Goal: Transaction & Acquisition: Purchase product/service

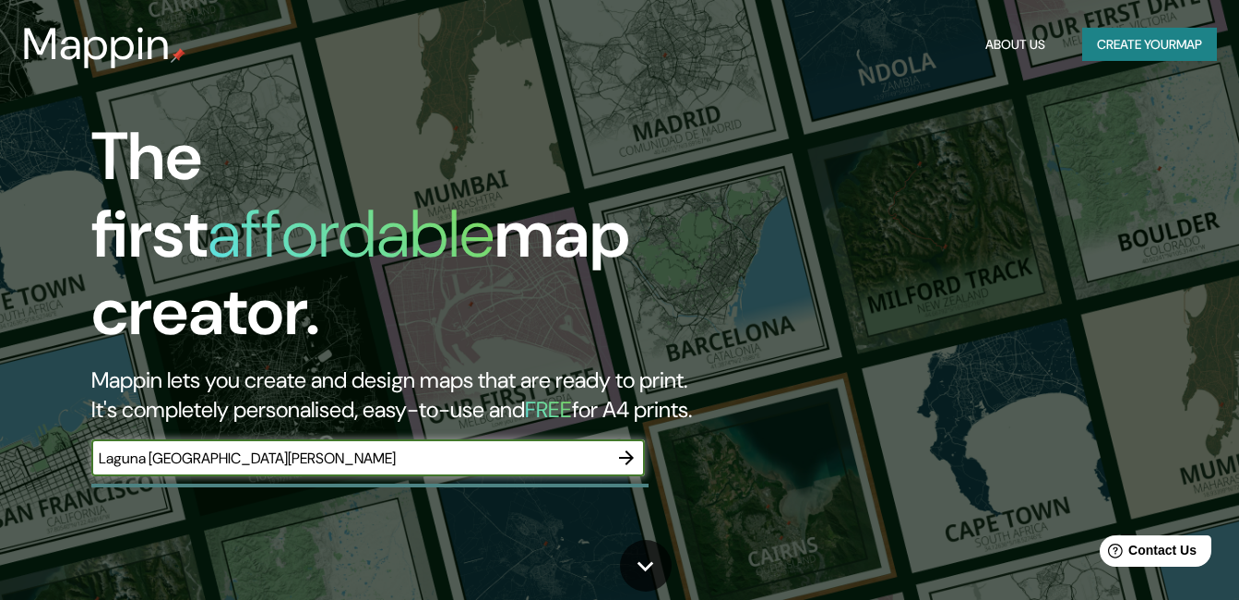
type input "Laguna [GEOGRAPHIC_DATA][PERSON_NAME]"
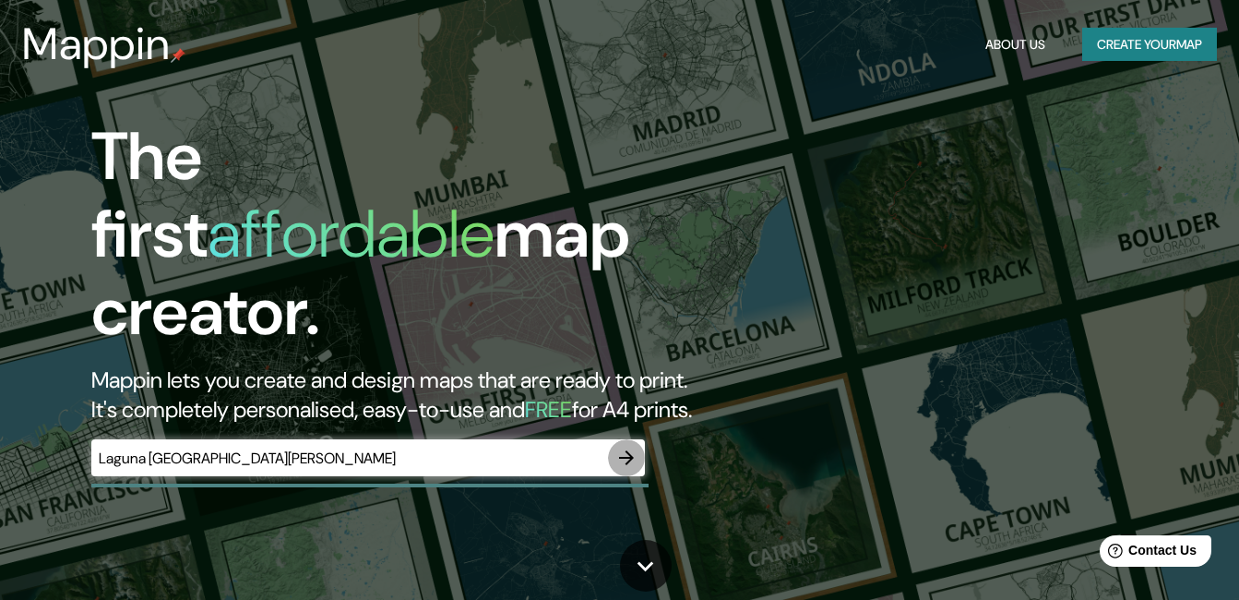
click at [618, 447] on icon "button" at bounding box center [626, 458] width 22 height 22
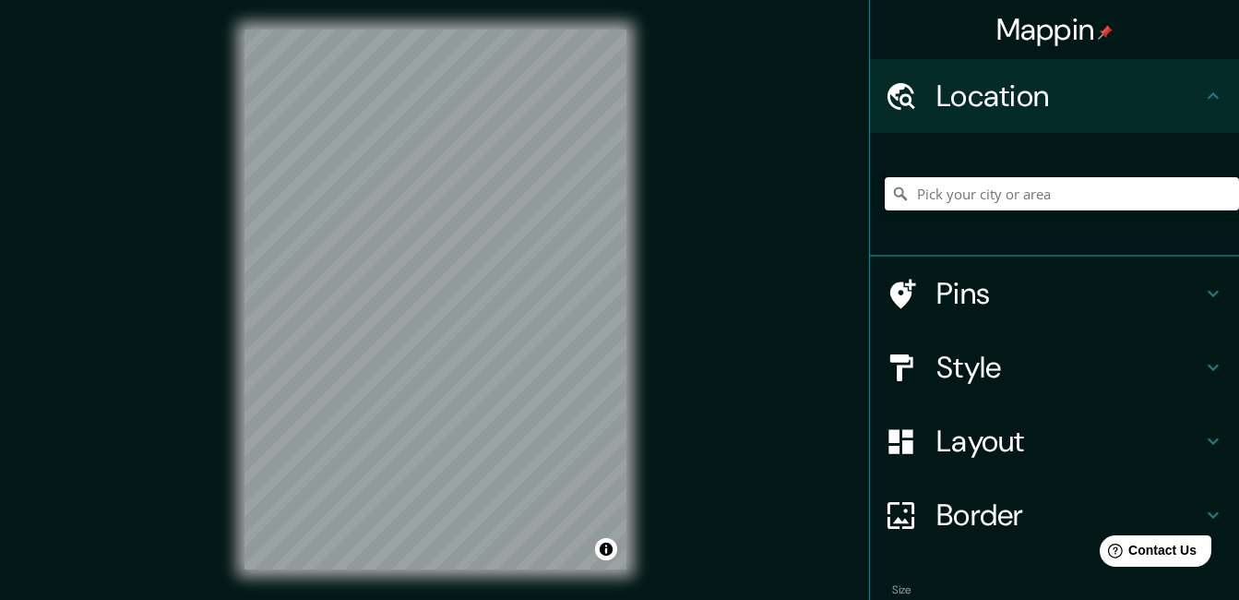
click at [1109, 202] on input "Pick your city or area" at bounding box center [1062, 193] width 354 height 33
type input "a"
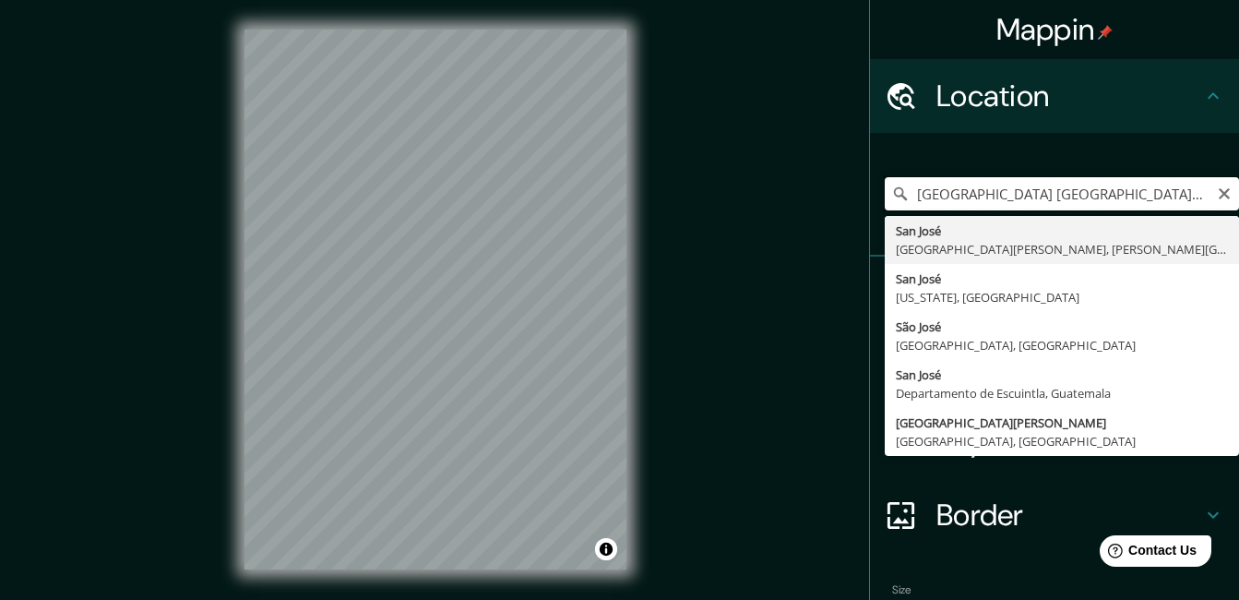
click at [1137, 191] on input "[GEOGRAPHIC_DATA] [GEOGRAPHIC_DATA][PERSON_NAME]" at bounding box center [1062, 193] width 354 height 33
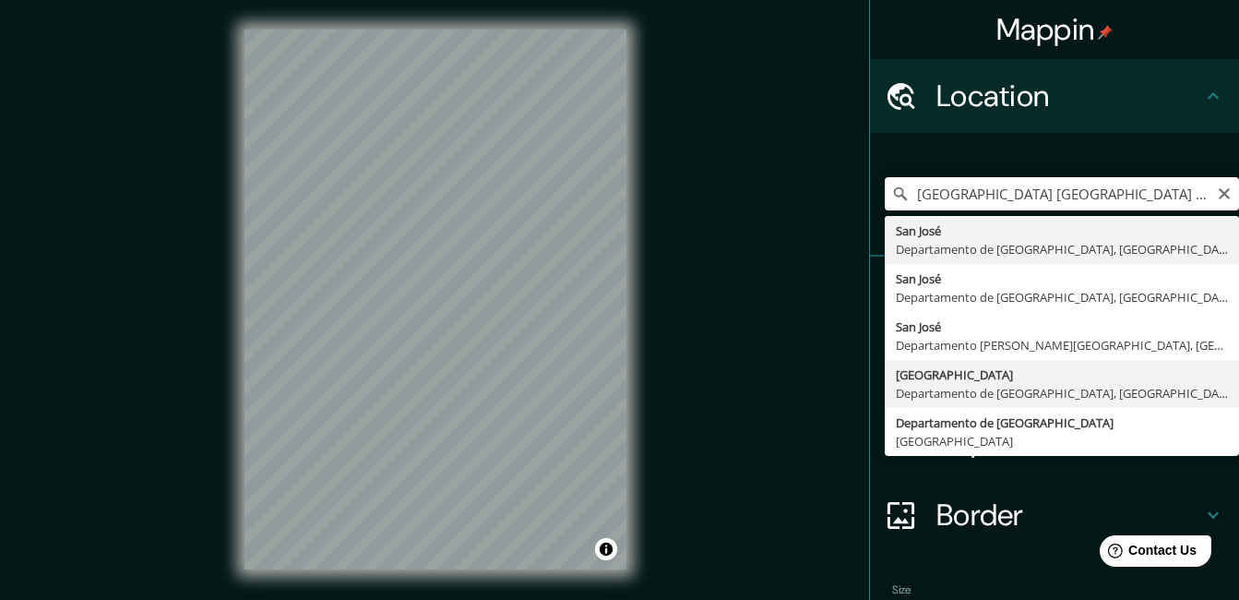
type input "[GEOGRAPHIC_DATA], [GEOGRAPHIC_DATA], [GEOGRAPHIC_DATA]"
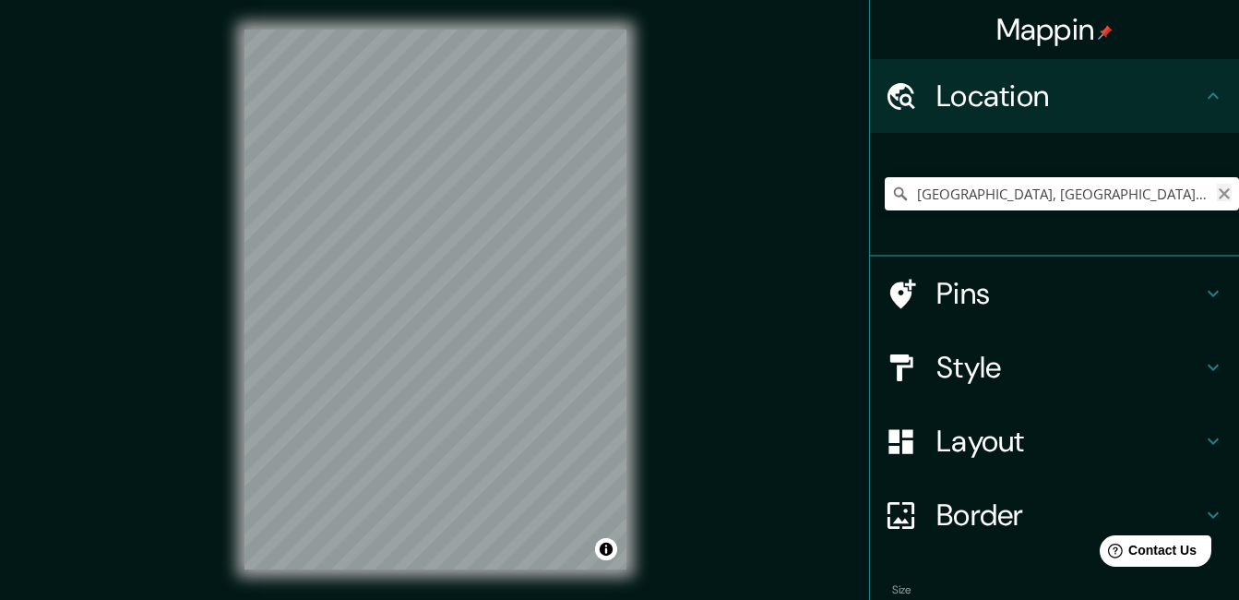
click at [1217, 192] on icon "Clear" at bounding box center [1224, 193] width 15 height 15
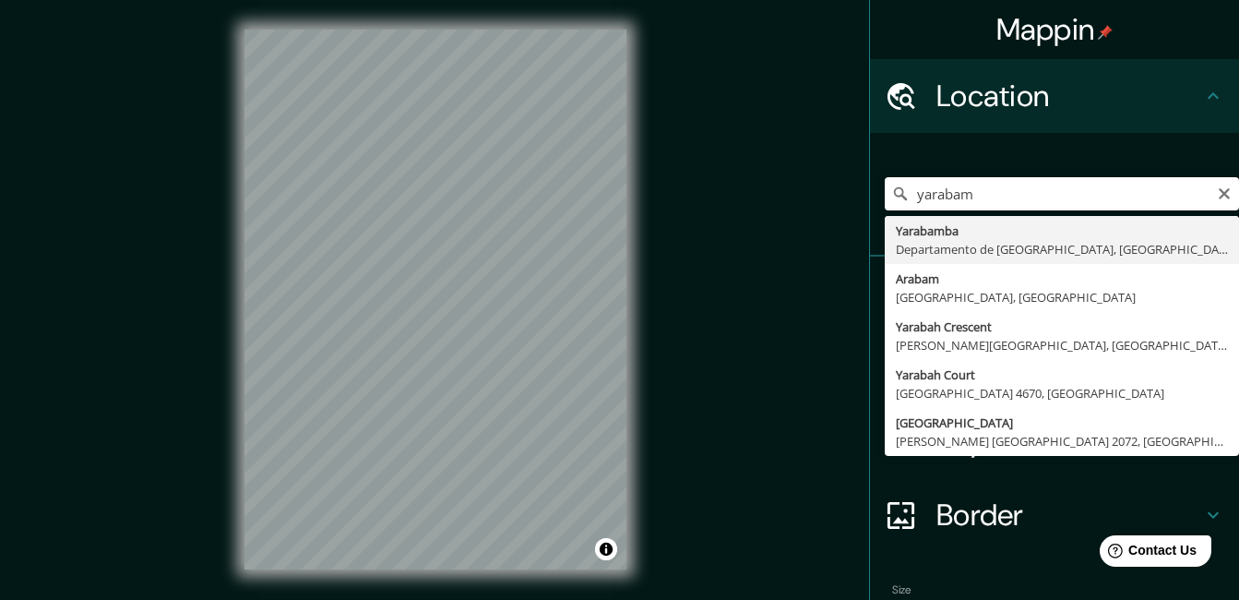
type input "[GEOGRAPHIC_DATA], [GEOGRAPHIC_DATA], [GEOGRAPHIC_DATA]"
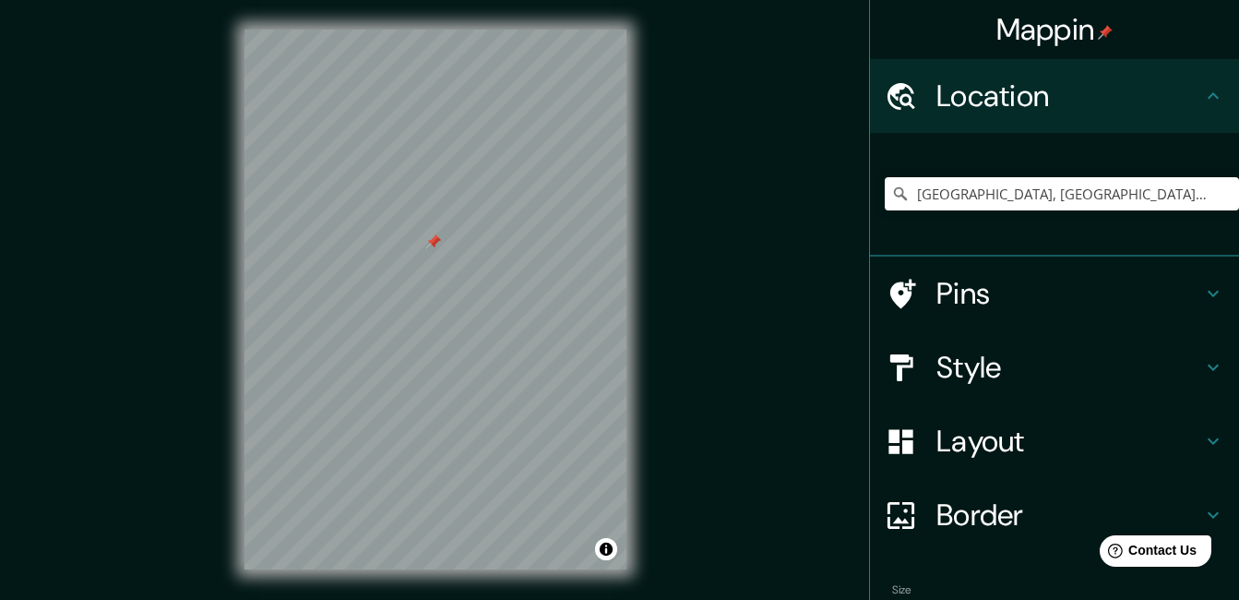
click at [433, 248] on div at bounding box center [433, 241] width 15 height 15
click at [137, 96] on div "Mappin Location [GEOGRAPHIC_DATA], [GEOGRAPHIC_DATA], [GEOGRAPHIC_DATA] Pins St…" at bounding box center [619, 314] width 1239 height 628
click at [867, 88] on div "Mappin Location [GEOGRAPHIC_DATA], [GEOGRAPHIC_DATA], [GEOGRAPHIC_DATA] Pins St…" at bounding box center [619, 314] width 1239 height 628
click at [832, 320] on div "Mappin Location [GEOGRAPHIC_DATA], [GEOGRAPHIC_DATA], [GEOGRAPHIC_DATA] Pins St…" at bounding box center [619, 314] width 1239 height 628
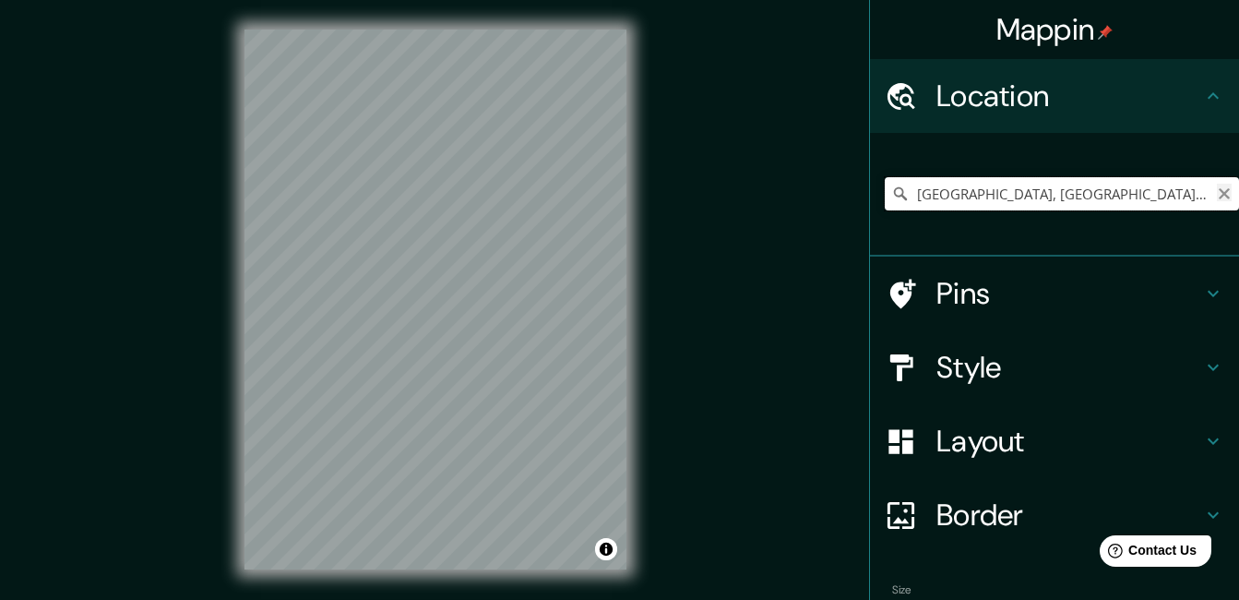
scroll to position [0, 6]
drag, startPoint x: 1142, startPoint y: 193, endPoint x: 1221, endPoint y: 195, distance: 78.4
click at [1221, 195] on input "[GEOGRAPHIC_DATA], [GEOGRAPHIC_DATA], [GEOGRAPHIC_DATA]" at bounding box center [1062, 193] width 354 height 33
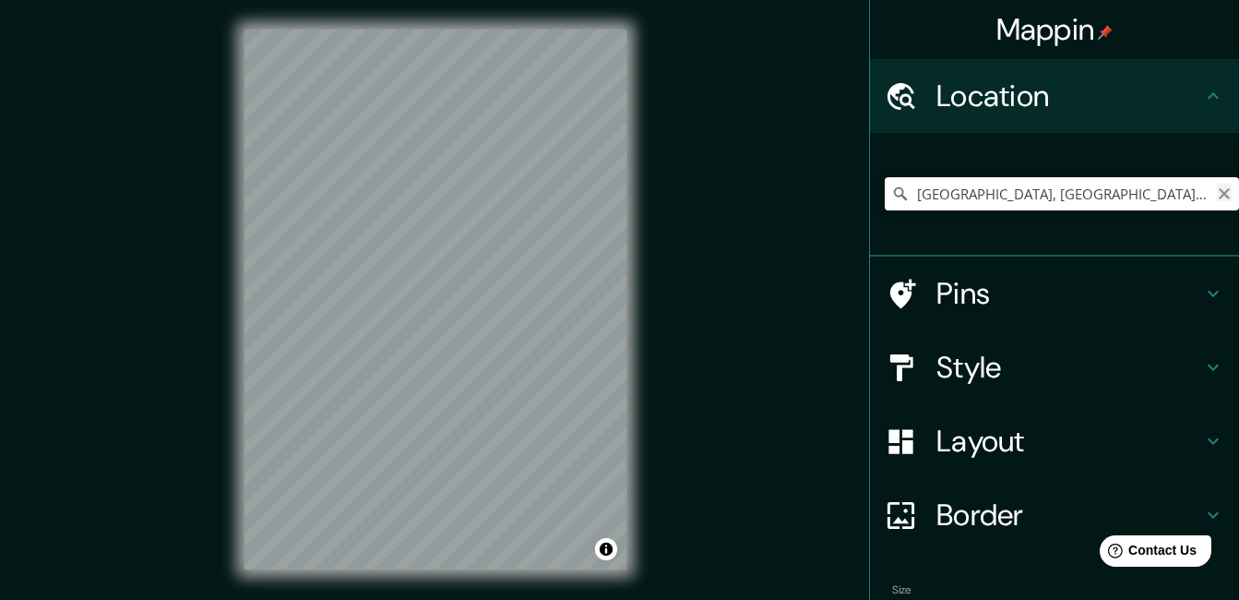
click at [1219, 197] on icon "Clear" at bounding box center [1224, 193] width 11 height 11
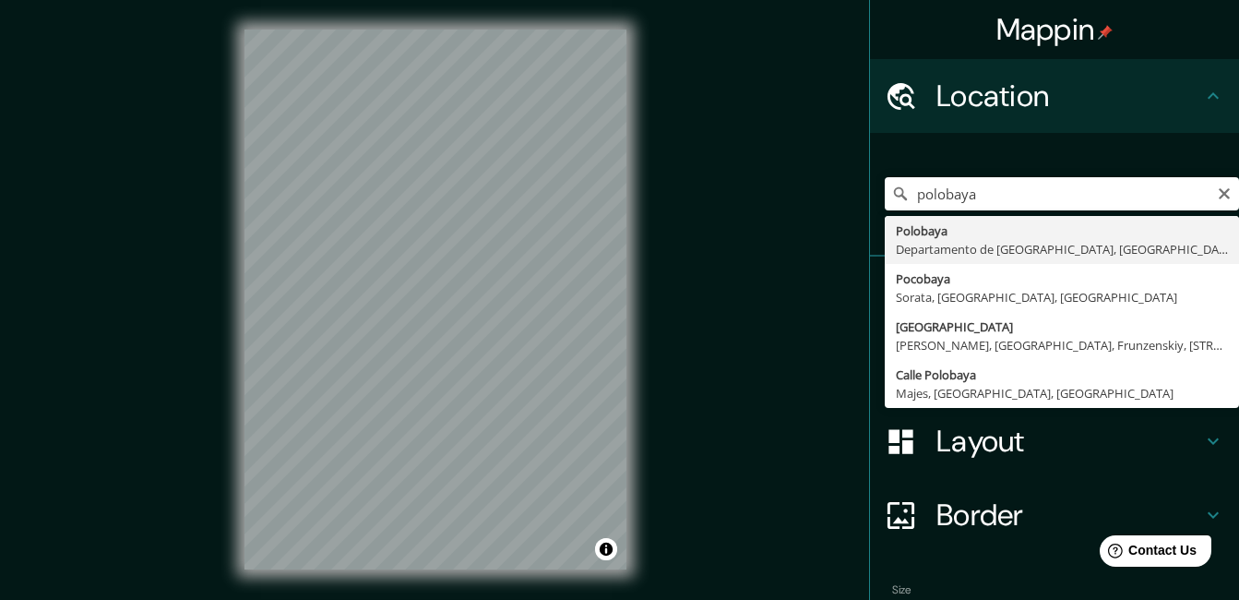
type input "[GEOGRAPHIC_DATA], [GEOGRAPHIC_DATA], [GEOGRAPHIC_DATA]"
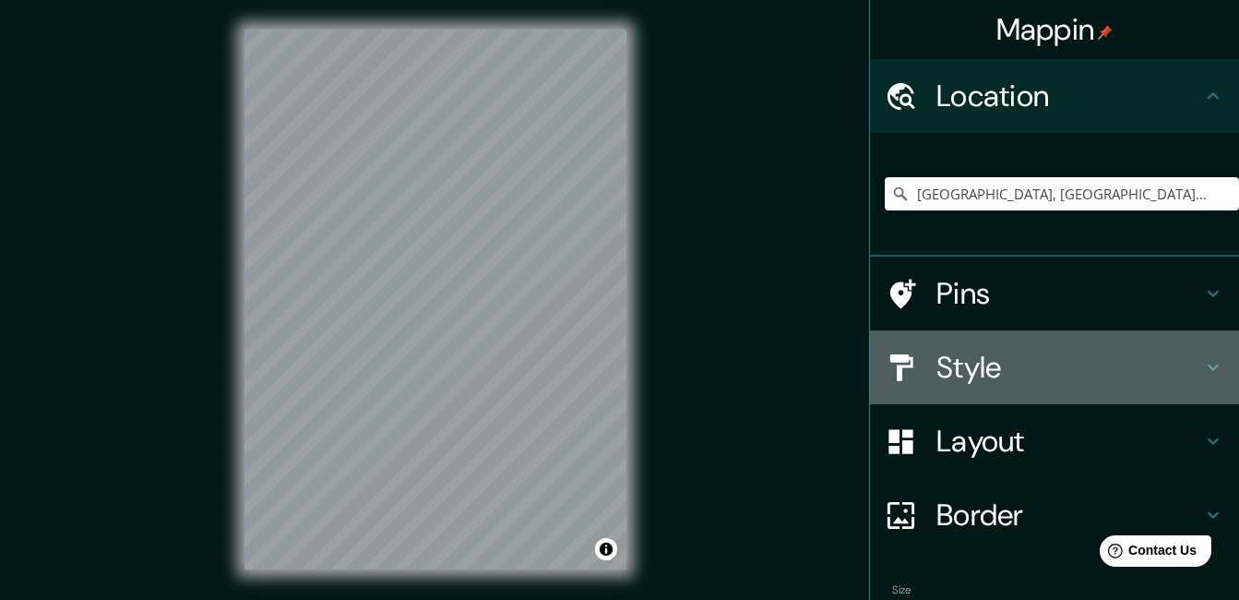
click at [1182, 375] on h4 "Style" at bounding box center [1069, 367] width 266 height 37
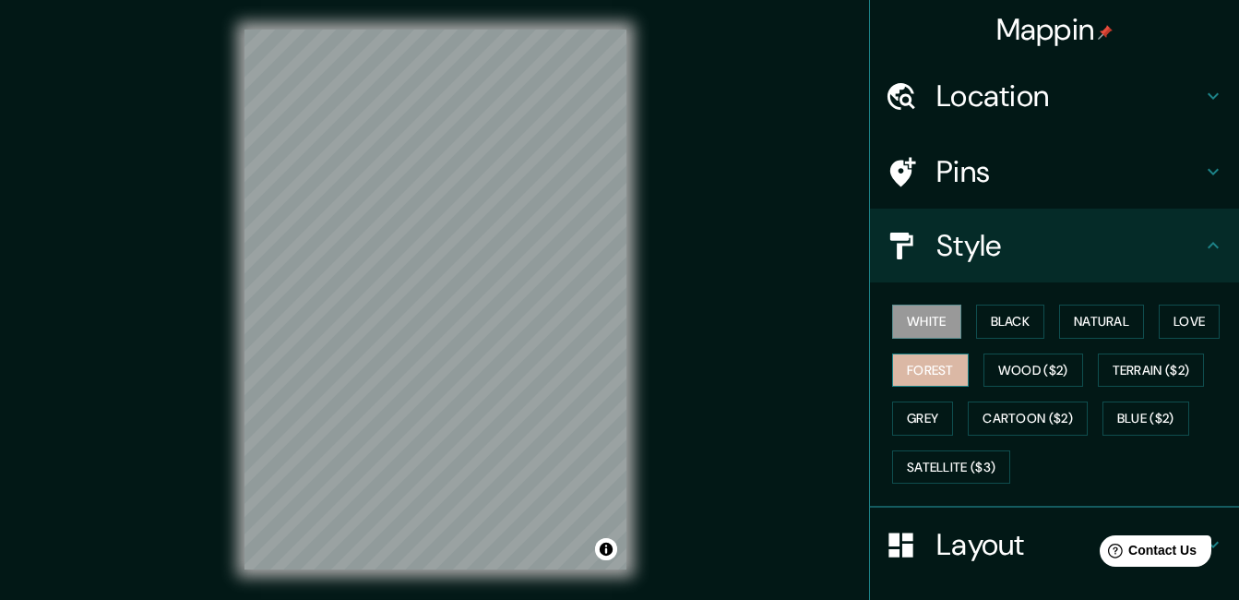
click at [923, 368] on button "Forest" at bounding box center [930, 370] width 77 height 34
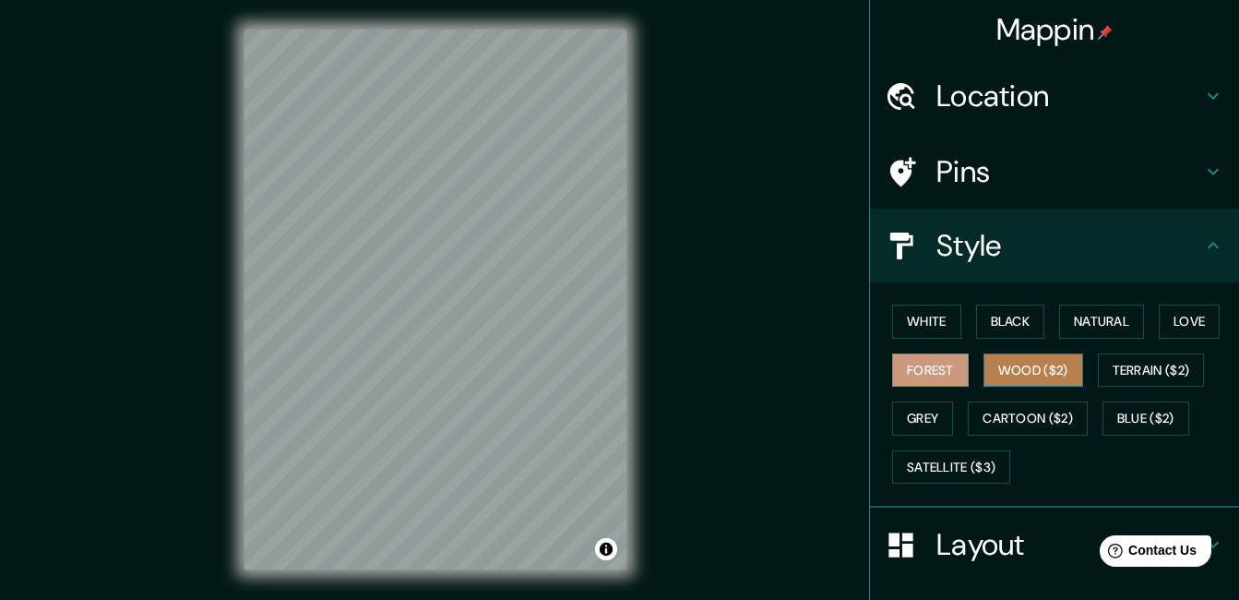
click at [1031, 366] on button "Wood ($2)" at bounding box center [1033, 370] width 100 height 34
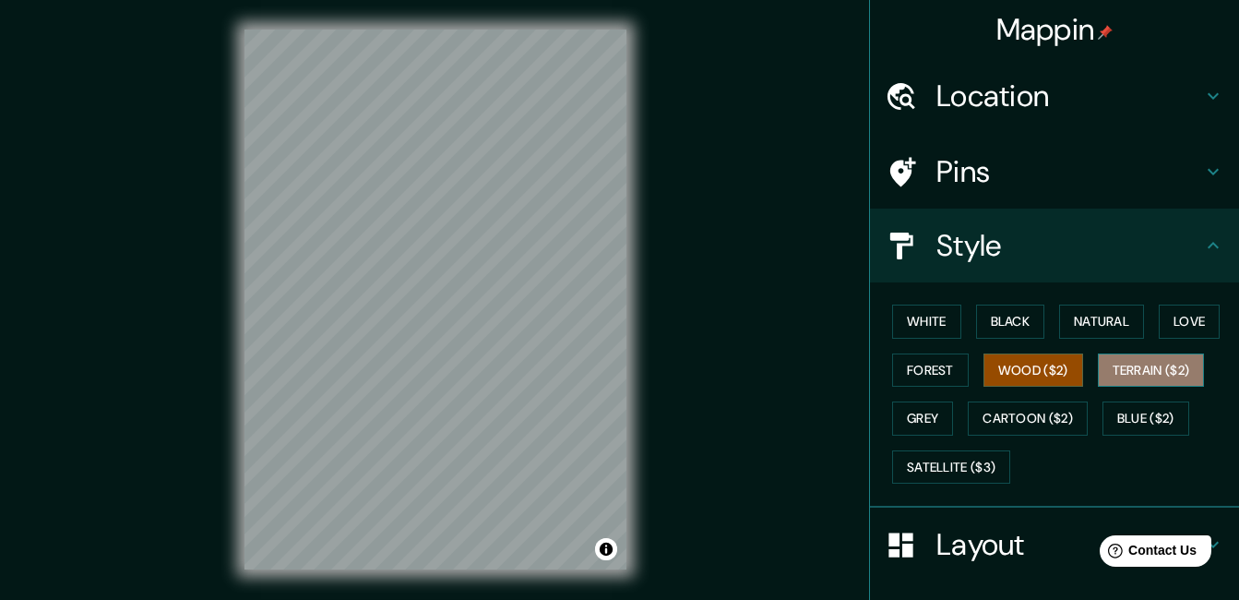
click at [1117, 375] on button "Terrain ($2)" at bounding box center [1151, 370] width 107 height 34
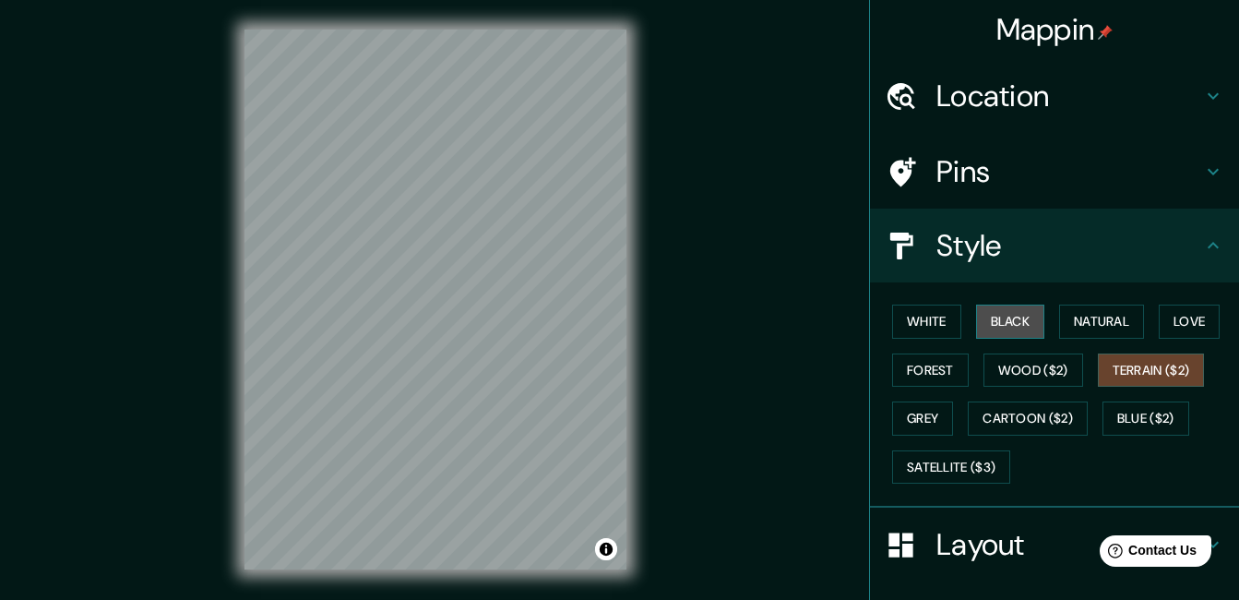
click at [1006, 316] on button "Black" at bounding box center [1010, 321] width 69 height 34
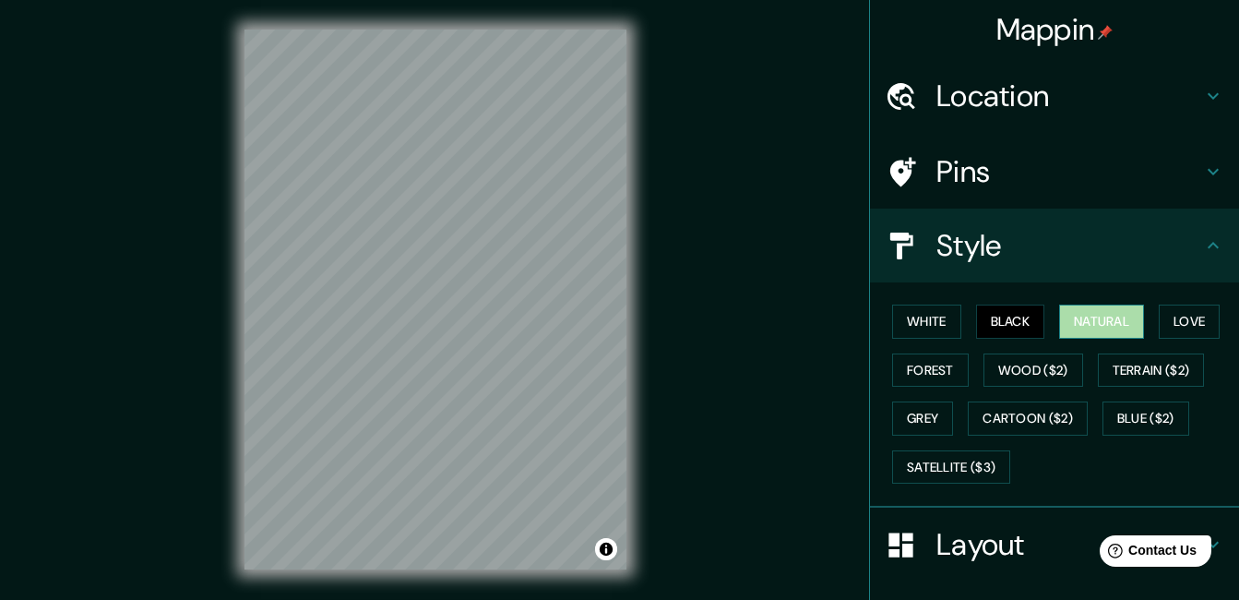
click at [1091, 325] on button "Natural" at bounding box center [1101, 321] width 85 height 34
click at [1178, 328] on button "Love" at bounding box center [1189, 321] width 61 height 34
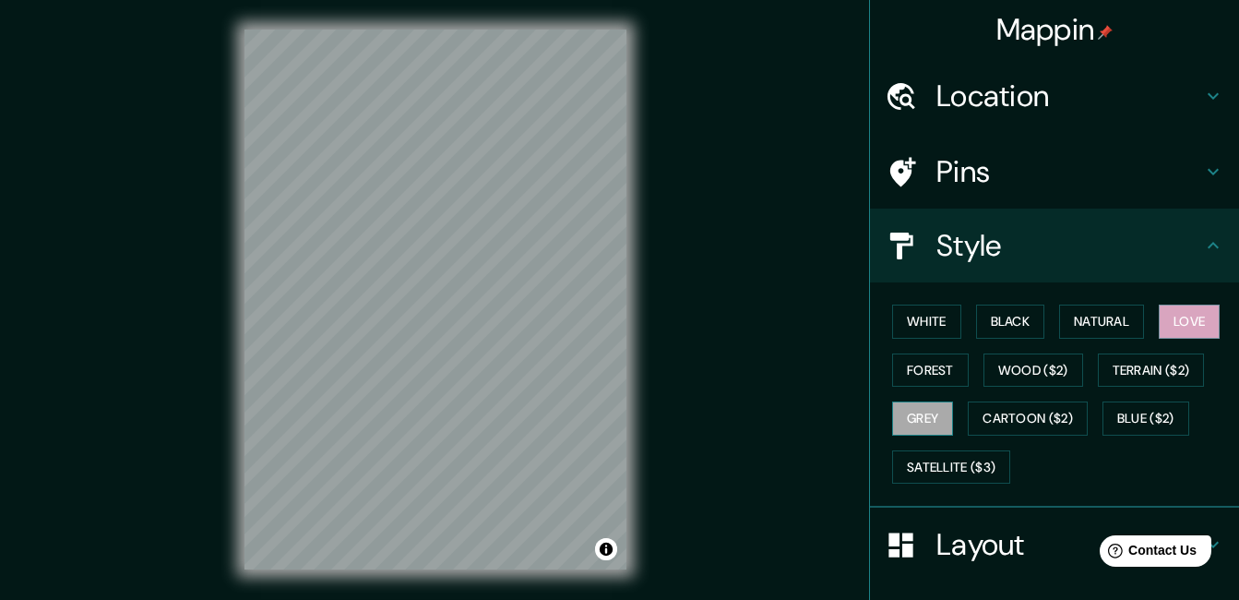
click at [892, 401] on button "Grey" at bounding box center [922, 418] width 61 height 34
click at [964, 456] on button "Satellite ($3)" at bounding box center [951, 467] width 118 height 34
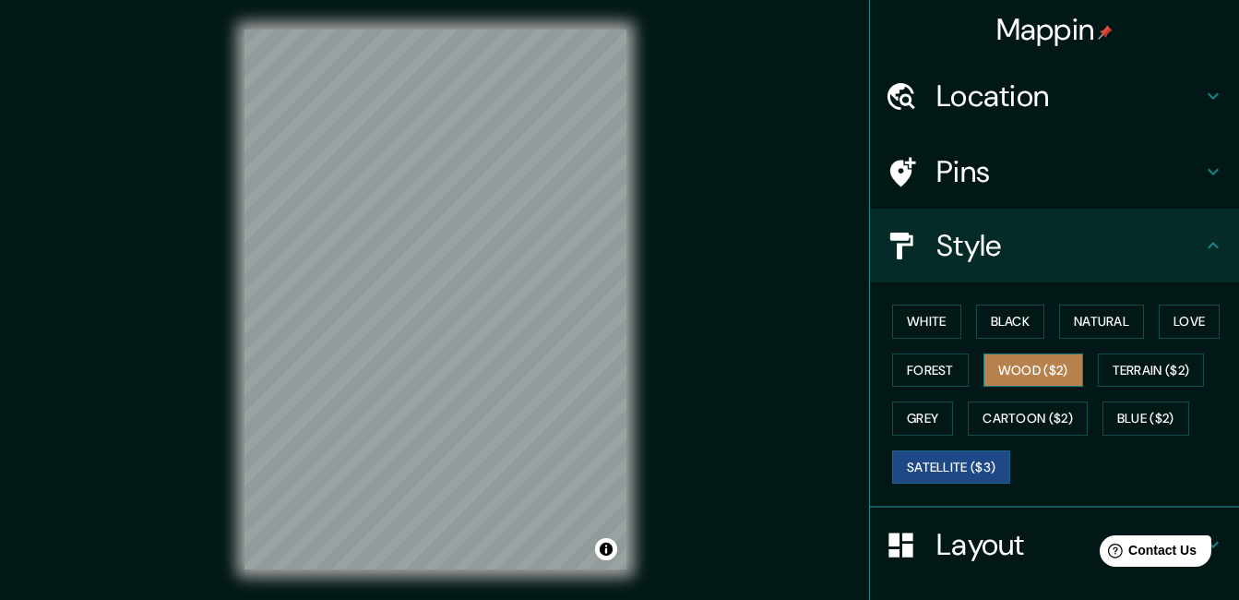
click at [1037, 367] on button "Wood ($2)" at bounding box center [1033, 370] width 100 height 34
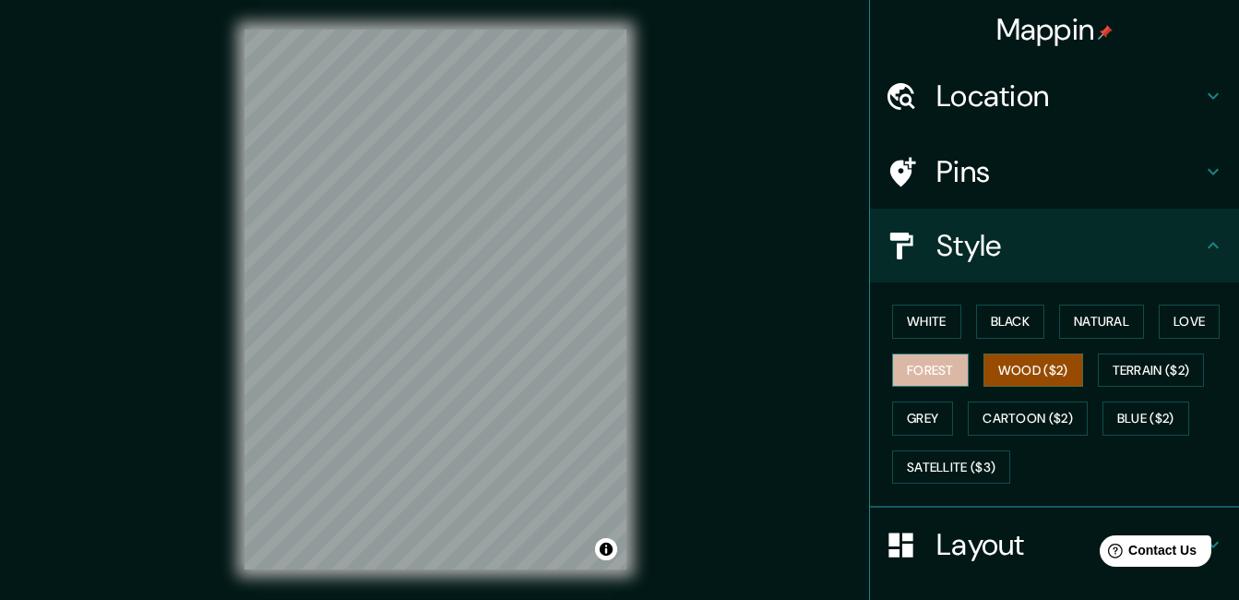
click at [934, 367] on button "Forest" at bounding box center [930, 370] width 77 height 34
click at [551, 458] on div at bounding box center [551, 454] width 15 height 15
click at [179, 162] on div "Mappin Location [GEOGRAPHIC_DATA], [GEOGRAPHIC_DATA], [GEOGRAPHIC_DATA] Pins St…" at bounding box center [619, 314] width 1239 height 628
click at [785, 545] on div "Mappin Location [GEOGRAPHIC_DATA], [GEOGRAPHIC_DATA], [GEOGRAPHIC_DATA] Pins St…" at bounding box center [619, 314] width 1239 height 628
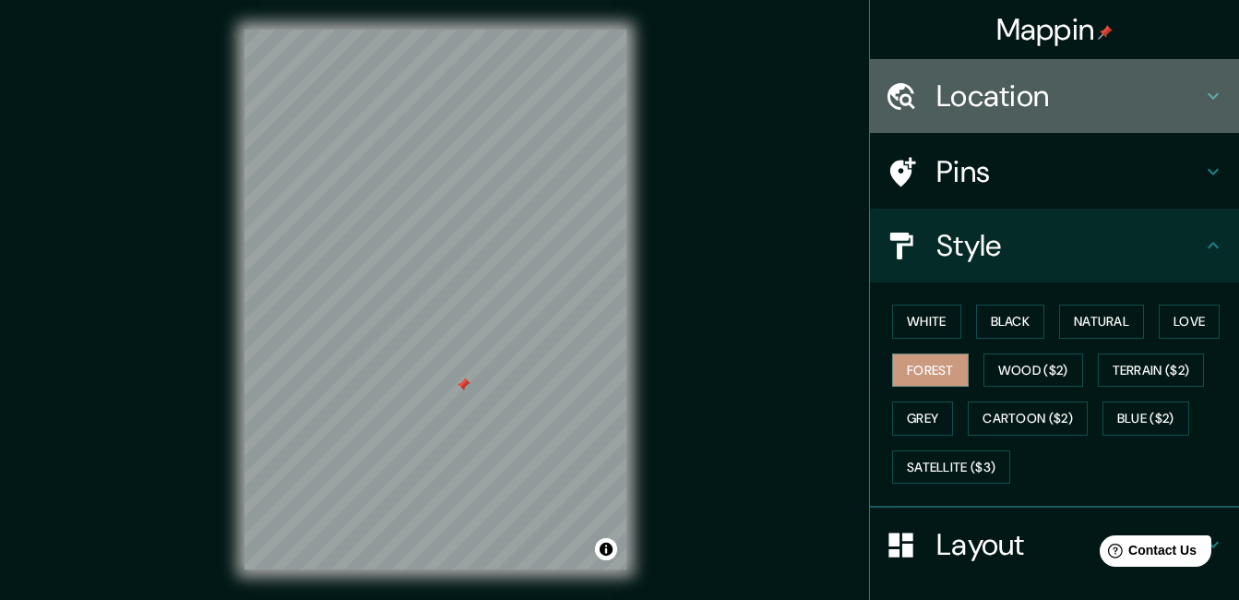
click at [1202, 98] on icon at bounding box center [1213, 96] width 22 height 22
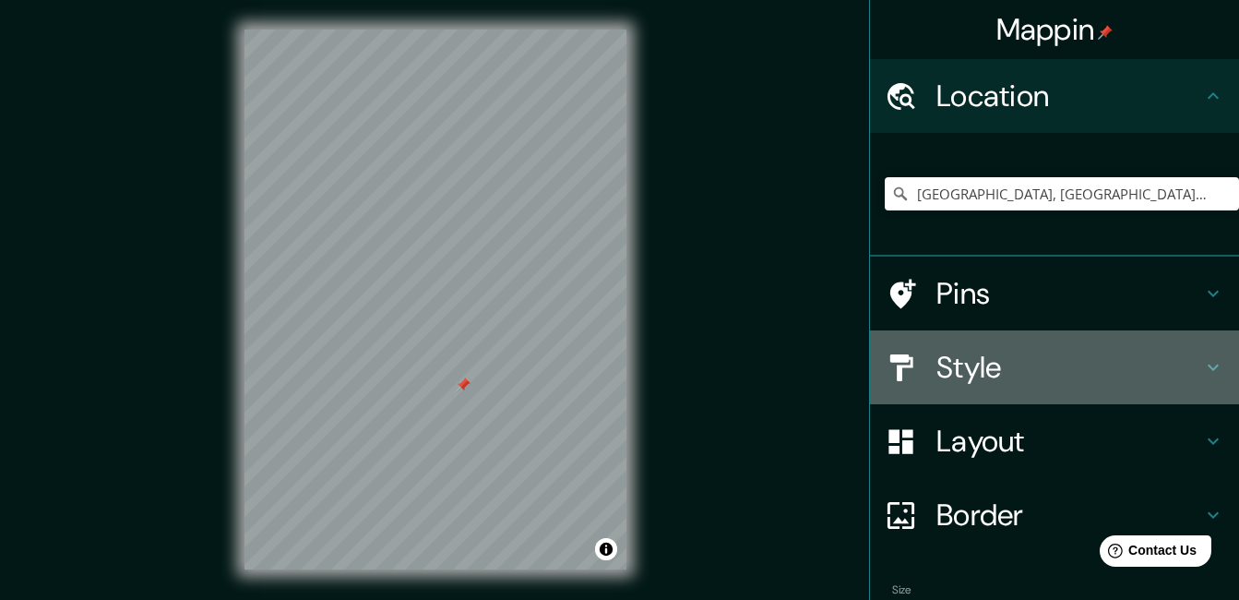
click at [1141, 377] on h4 "Style" at bounding box center [1069, 367] width 266 height 37
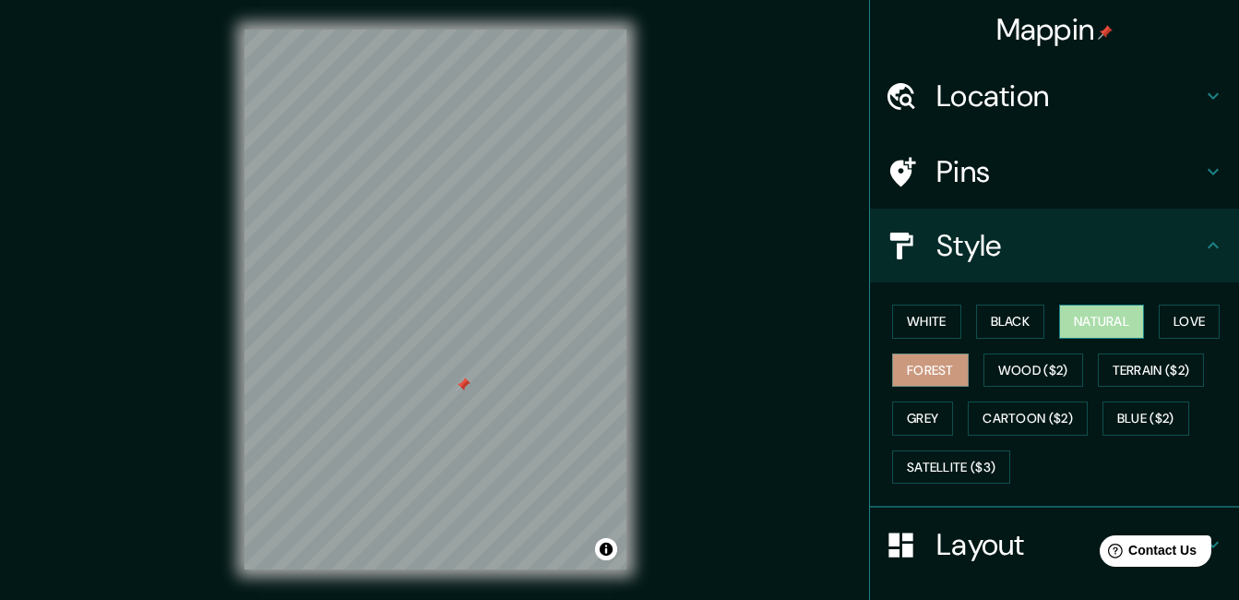
click at [1097, 328] on button "Natural" at bounding box center [1101, 321] width 85 height 34
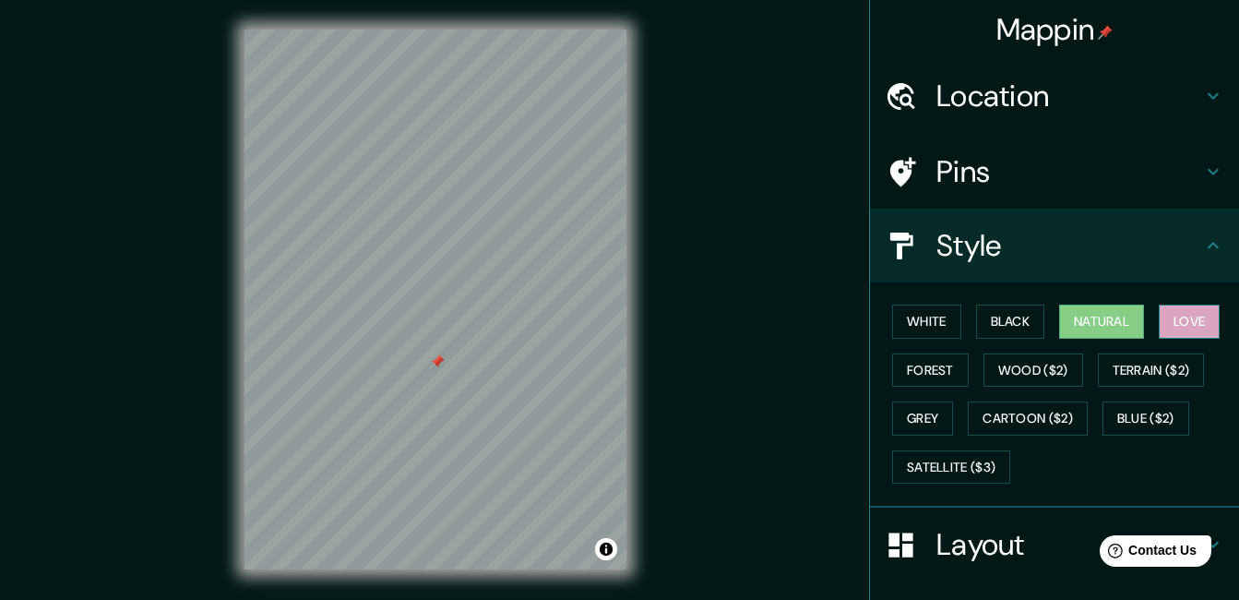
click at [1185, 318] on button "Love" at bounding box center [1189, 321] width 61 height 34
click at [931, 365] on button "Forest" at bounding box center [930, 370] width 77 height 34
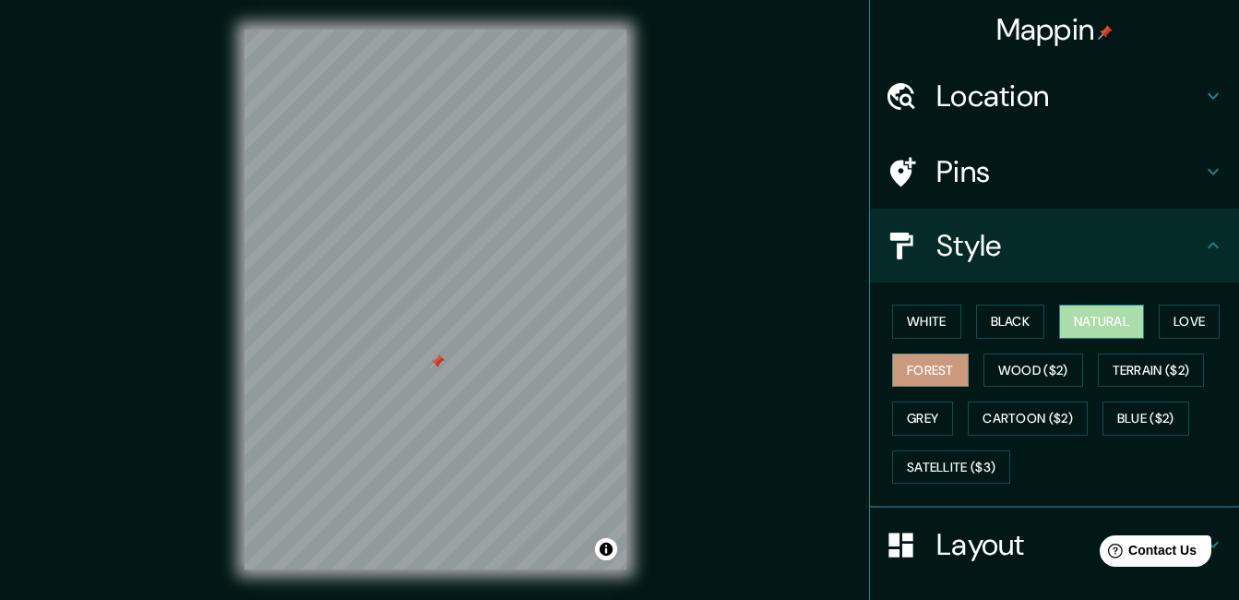
click at [1079, 325] on button "Natural" at bounding box center [1101, 321] width 85 height 34
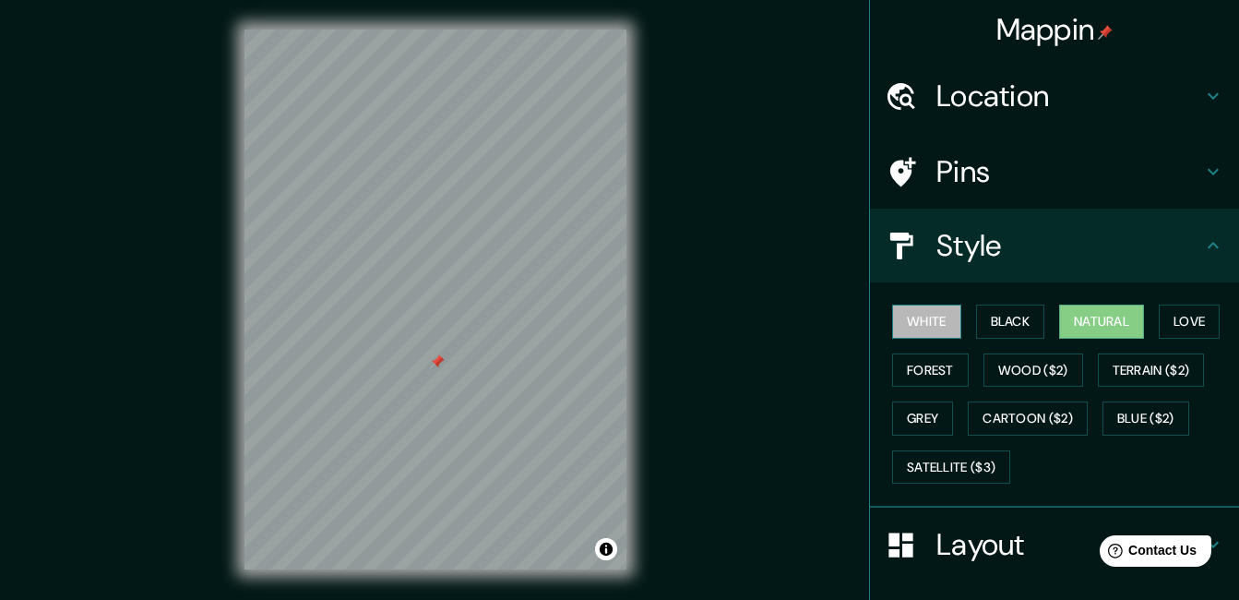
click at [916, 322] on button "White" at bounding box center [926, 321] width 69 height 34
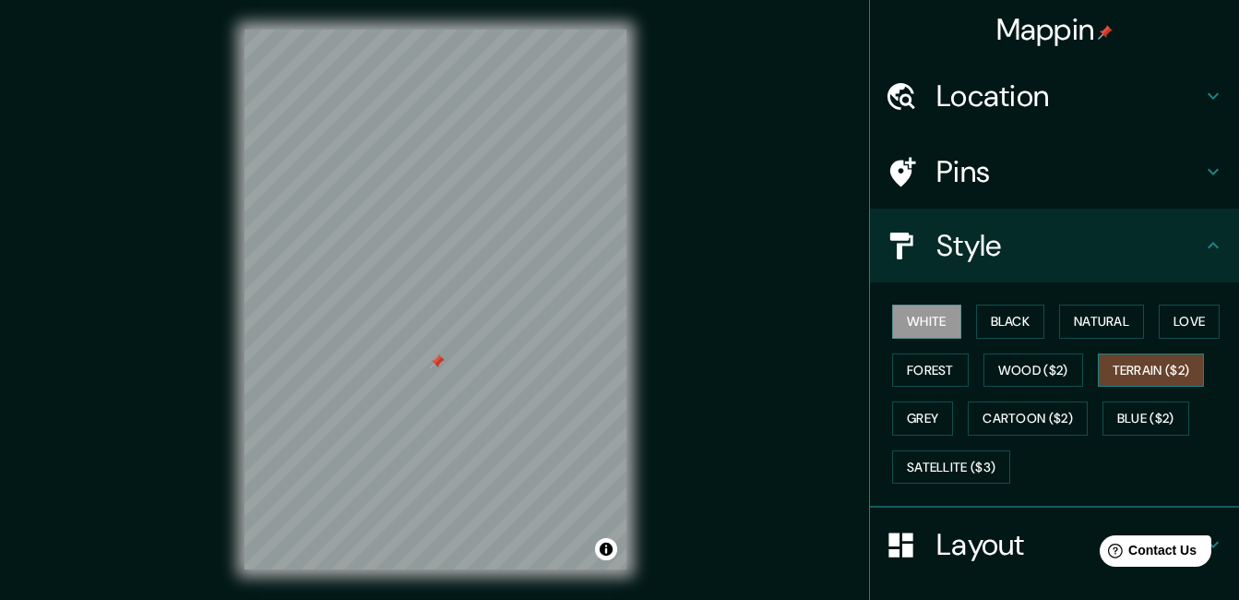
click at [1154, 372] on button "Terrain ($2)" at bounding box center [1151, 370] width 107 height 34
click at [919, 411] on button "Grey" at bounding box center [922, 418] width 61 height 34
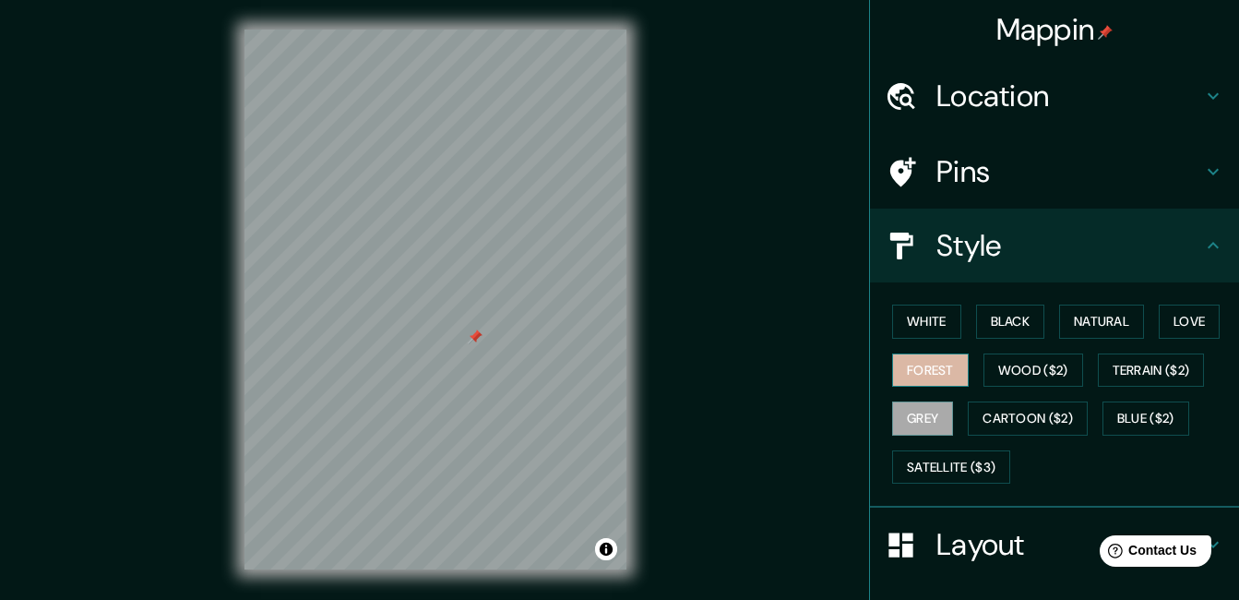
click at [924, 371] on button "Forest" at bounding box center [930, 370] width 77 height 34
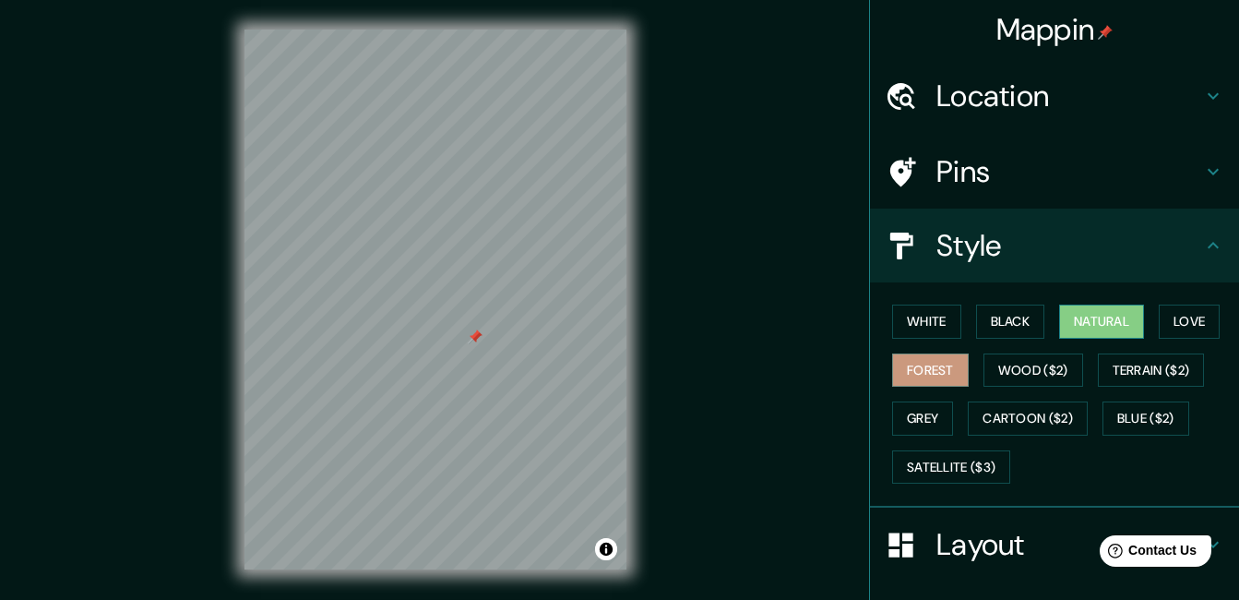
click at [1069, 322] on button "Natural" at bounding box center [1101, 321] width 85 height 34
click at [885, 312] on div "White Black Natural Love Forest Wood ($2) Terrain ($2) Grey Cartoon ($2) Blue (…" at bounding box center [1062, 394] width 354 height 194
click at [892, 321] on button "White" at bounding box center [926, 321] width 69 height 34
click at [1108, 325] on button "Natural" at bounding box center [1101, 321] width 85 height 34
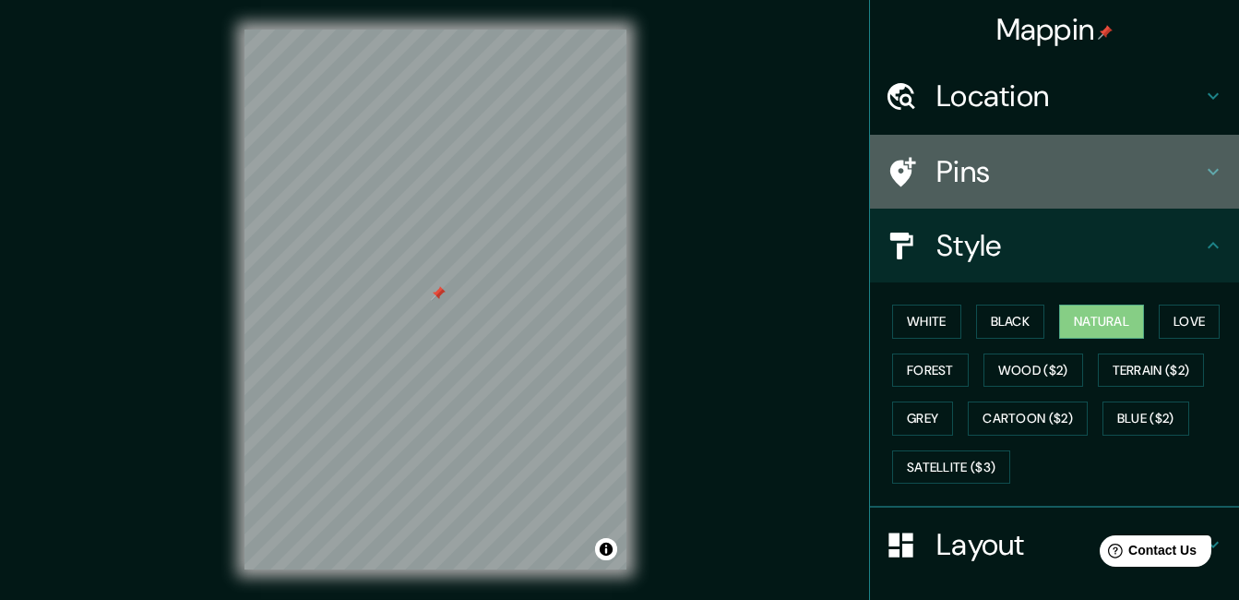
click at [1202, 170] on icon at bounding box center [1213, 172] width 22 height 22
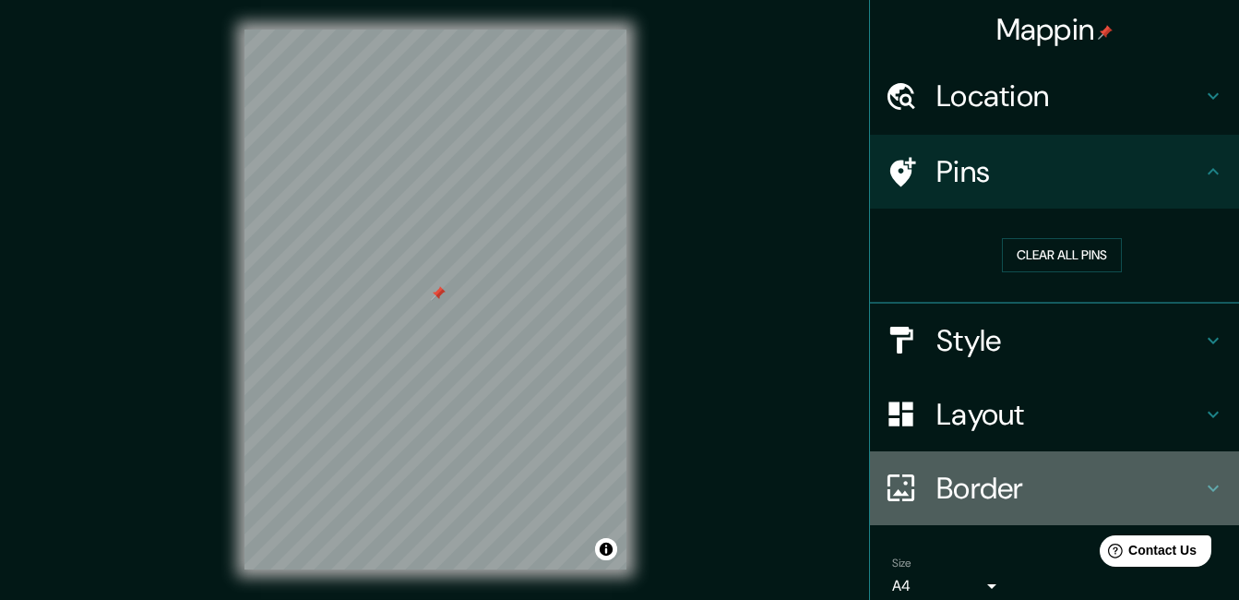
click at [1208, 485] on icon at bounding box center [1213, 487] width 11 height 6
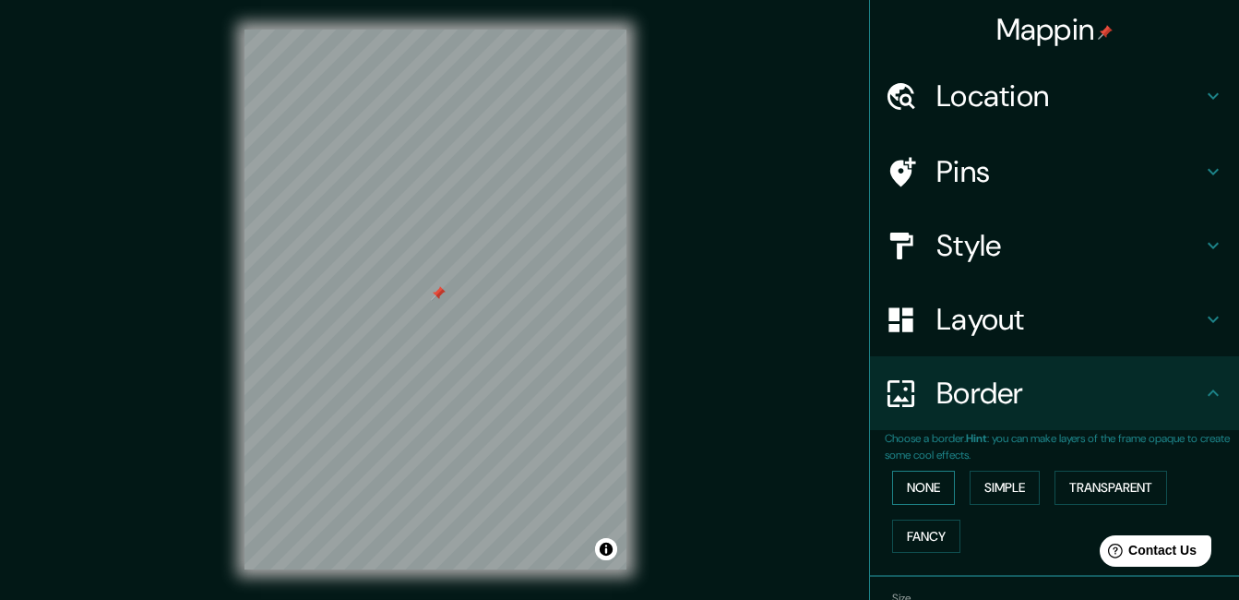
click at [912, 484] on button "None" at bounding box center [923, 487] width 63 height 34
click at [995, 490] on button "Simple" at bounding box center [1005, 487] width 70 height 34
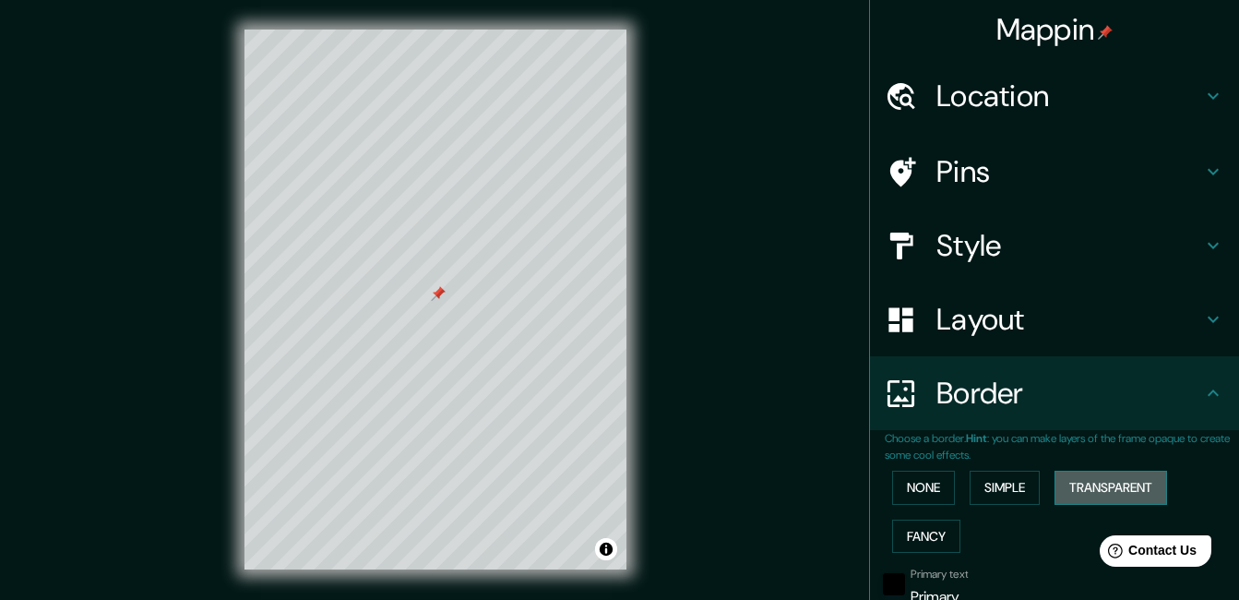
click at [1089, 482] on button "Transparent" at bounding box center [1110, 487] width 113 height 34
click at [916, 540] on button "Fancy" at bounding box center [926, 536] width 68 height 34
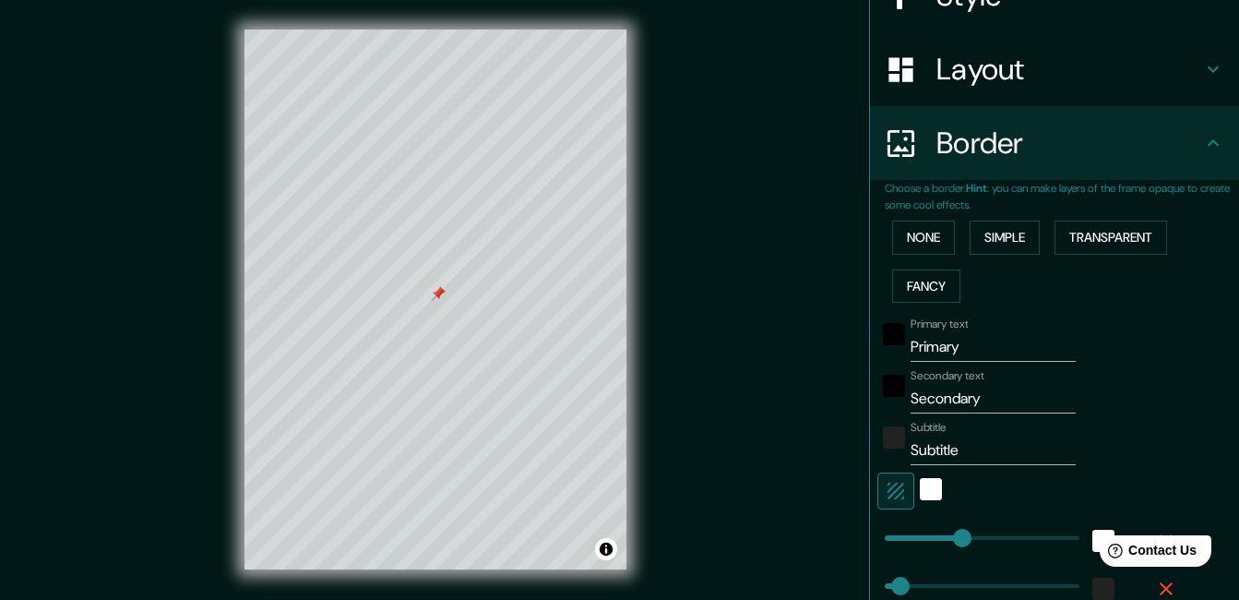
scroll to position [258, 0]
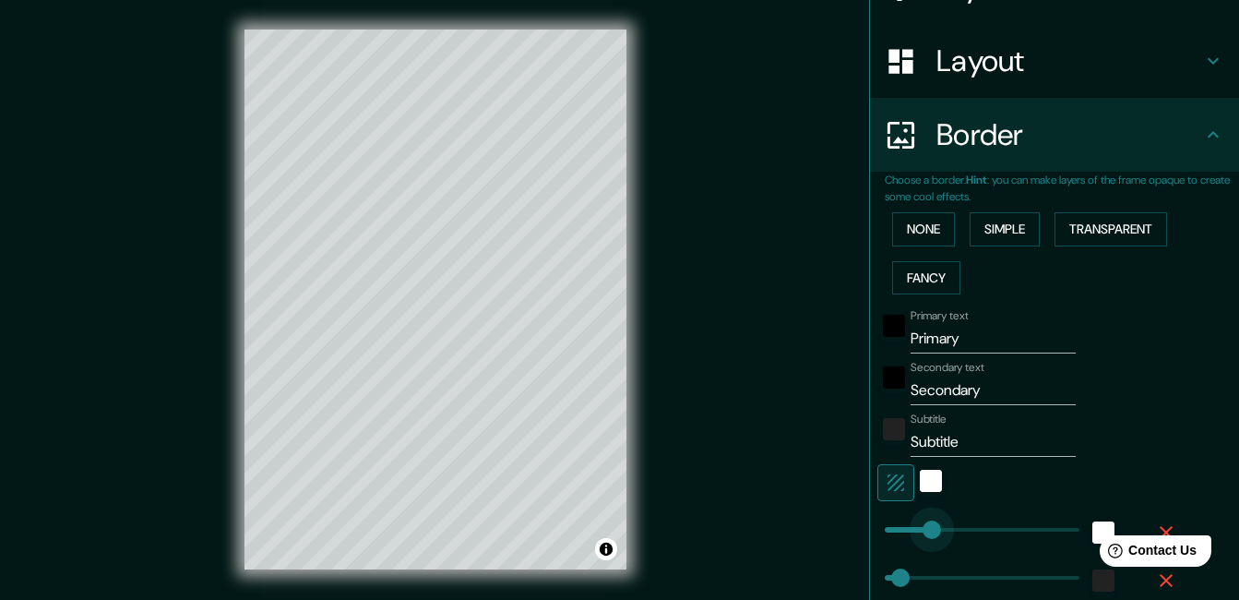
type input "90"
drag, startPoint x: 942, startPoint y: 527, endPoint x: 913, endPoint y: 542, distance: 32.6
type input "33"
type input "17"
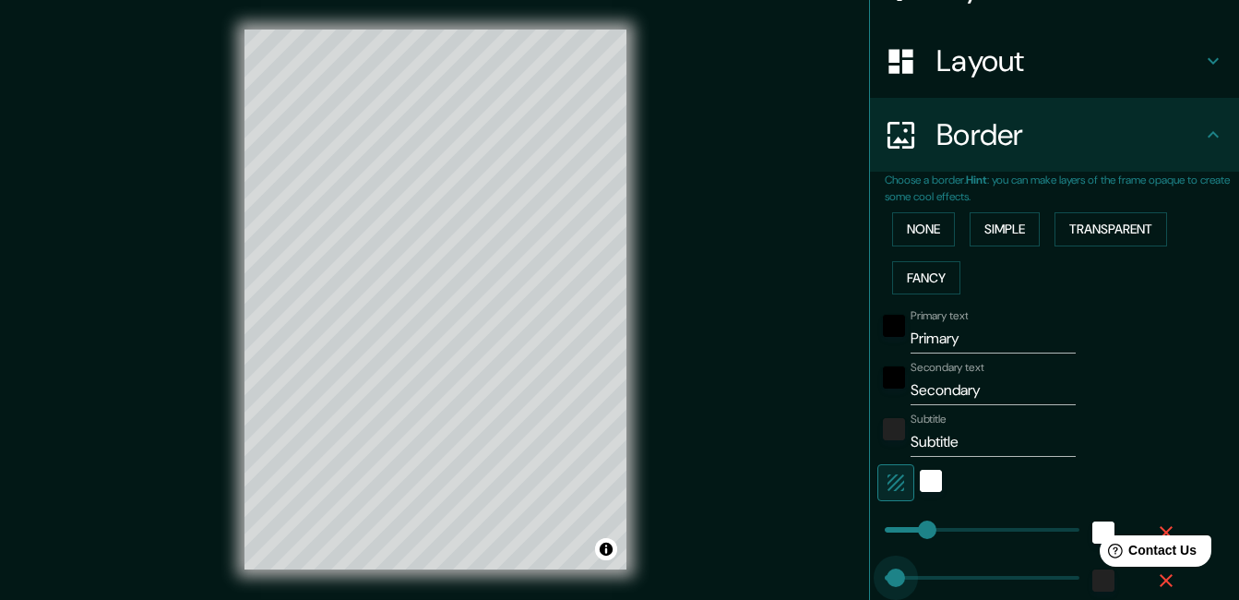
type input "6"
drag, startPoint x: 884, startPoint y: 575, endPoint x: 874, endPoint y: 578, distance: 10.5
type input "33"
type input "17"
type input "14"
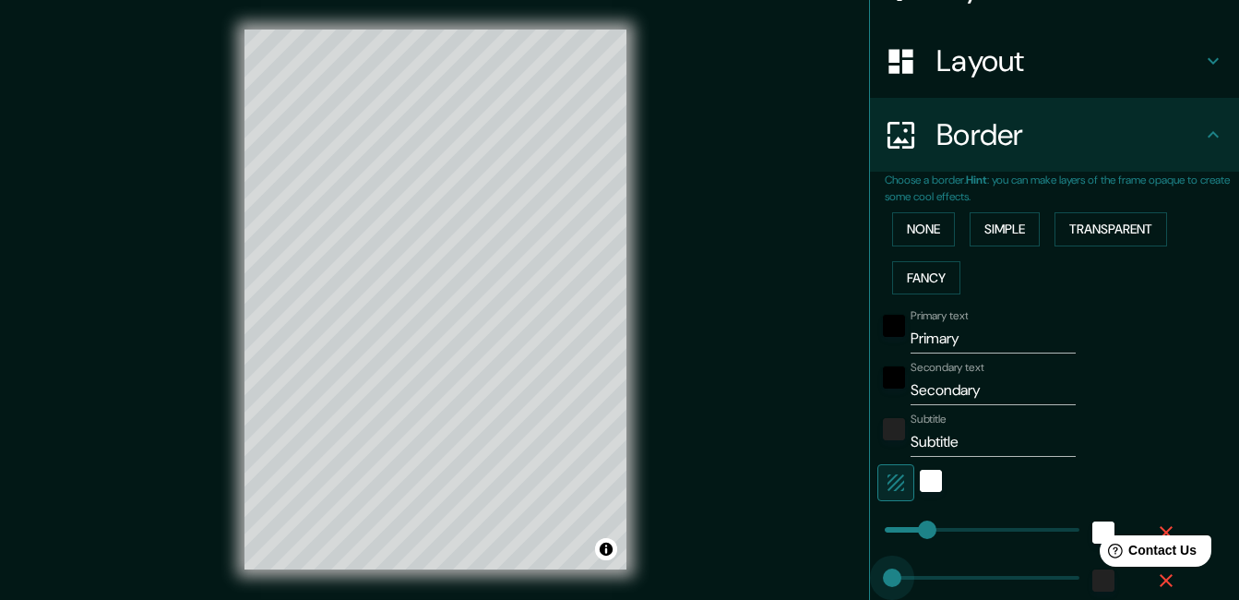
type input "33"
type input "17"
type input "14"
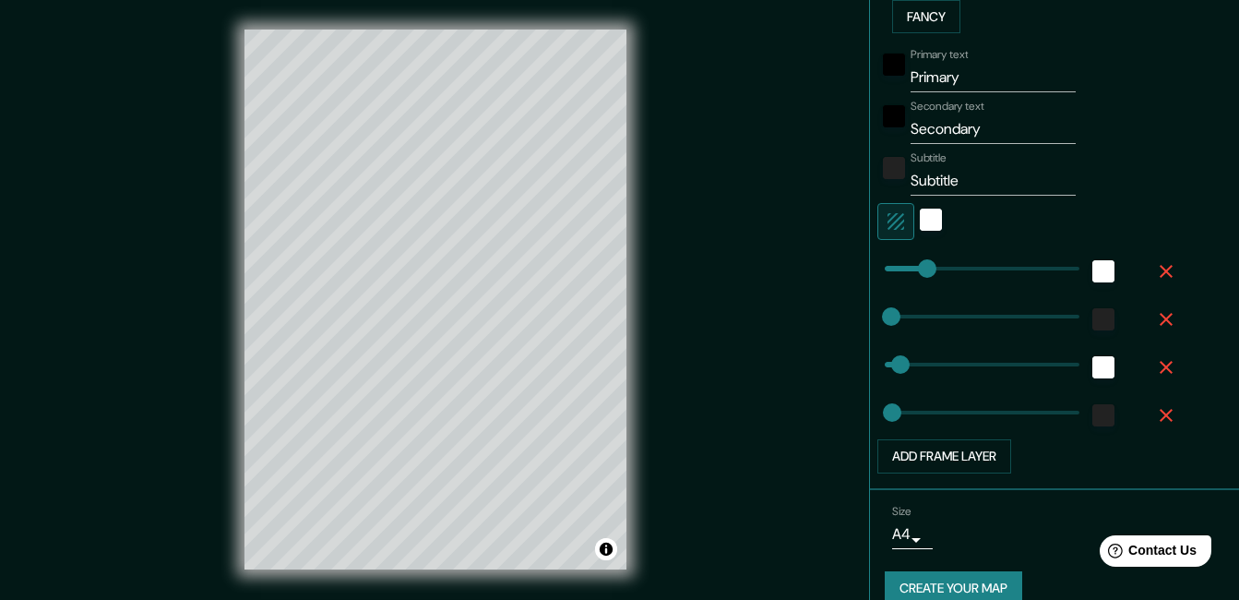
scroll to position [523, 0]
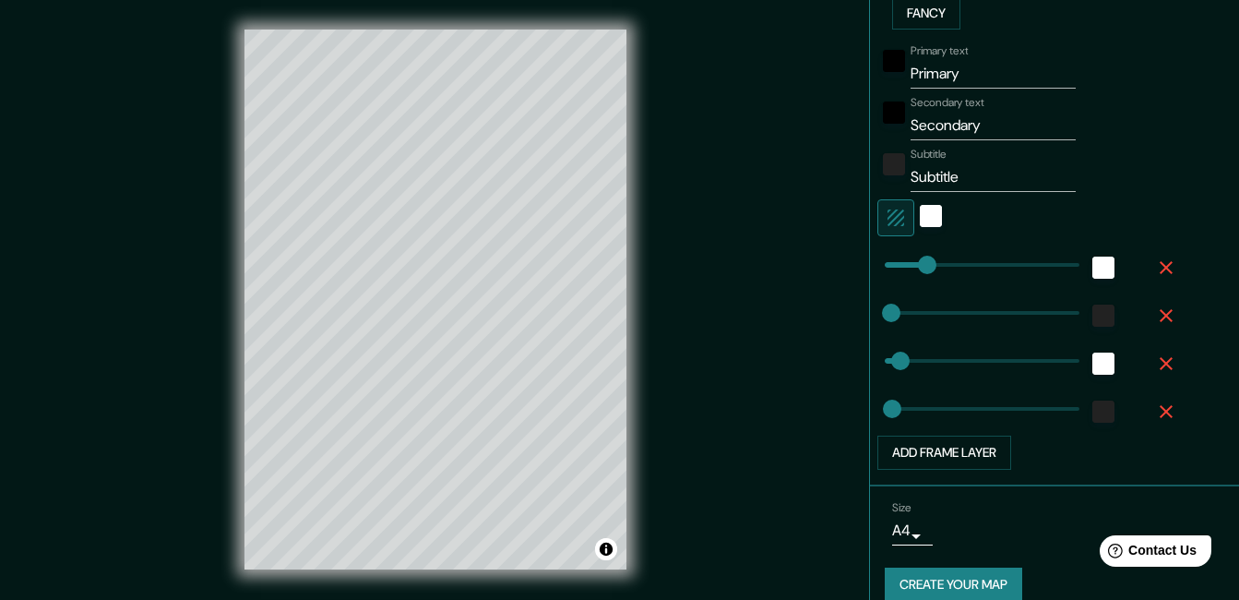
drag, startPoint x: 1221, startPoint y: 388, endPoint x: 1231, endPoint y: 406, distance: 20.3
click at [1231, 406] on div "Mappin Location [GEOGRAPHIC_DATA], [GEOGRAPHIC_DATA], [GEOGRAPHIC_DATA] Pins St…" at bounding box center [1054, 300] width 370 height 600
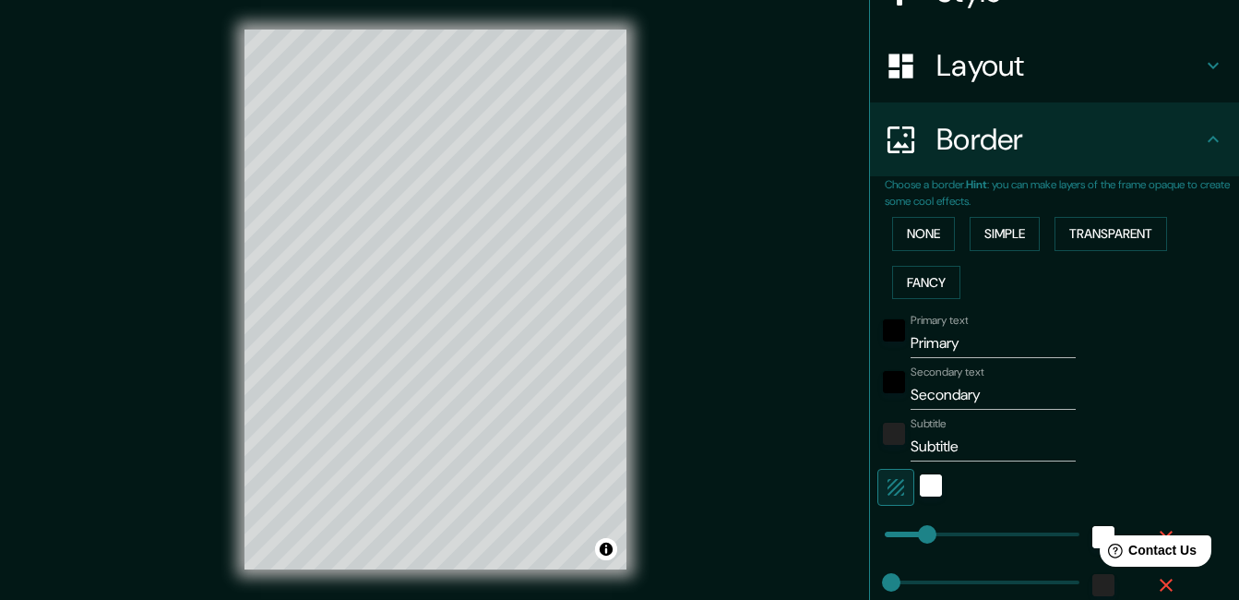
scroll to position [252, 0]
drag, startPoint x: 1224, startPoint y: 274, endPoint x: 1223, endPoint y: 200, distance: 73.8
click at [1223, 200] on div "Choose a border. Hint : you can make layers of the frame opaque to create some …" at bounding box center [1062, 459] width 354 height 563
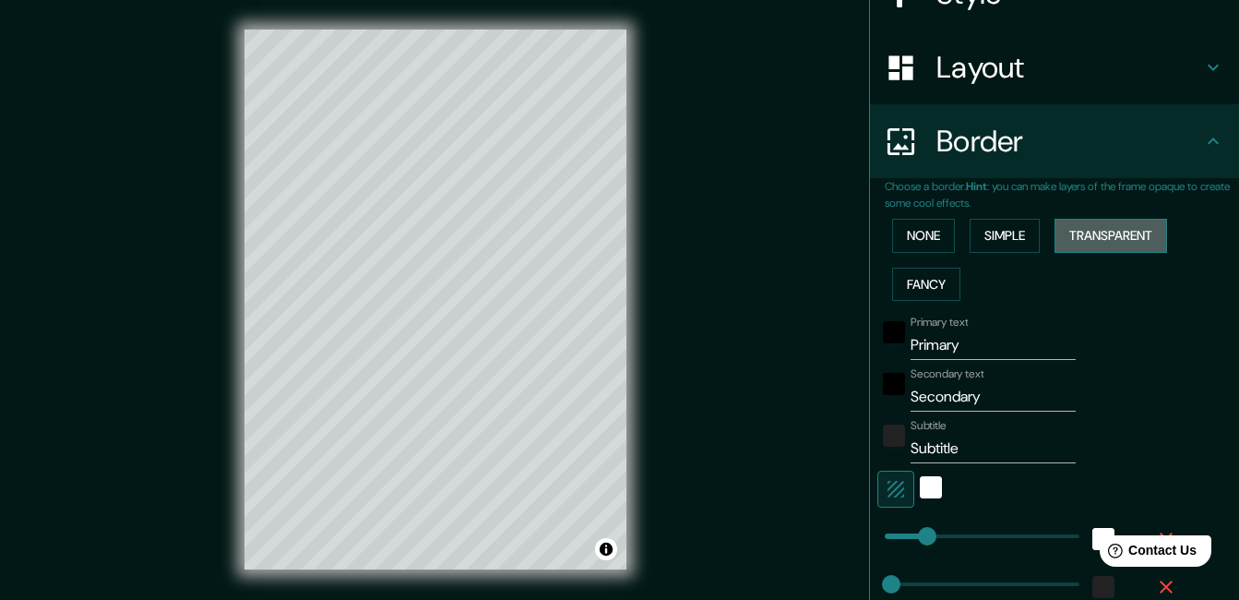
drag, startPoint x: 1223, startPoint y: 200, endPoint x: 1143, endPoint y: 242, distance: 90.4
click at [1143, 242] on button "Transparent" at bounding box center [1110, 236] width 113 height 34
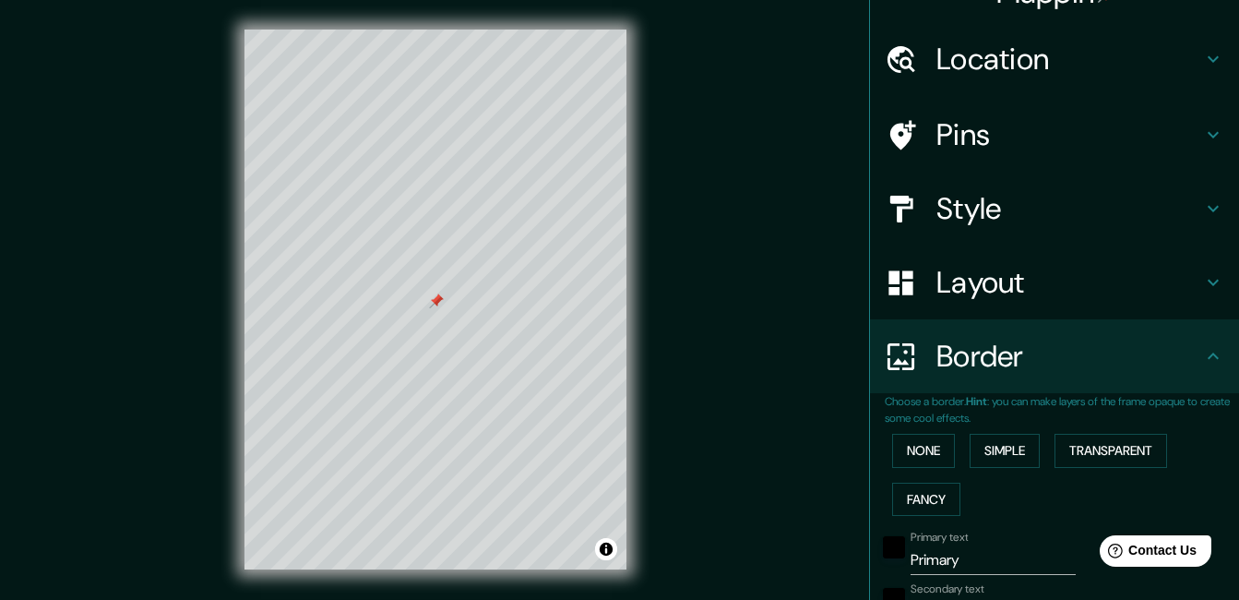
scroll to position [78, 0]
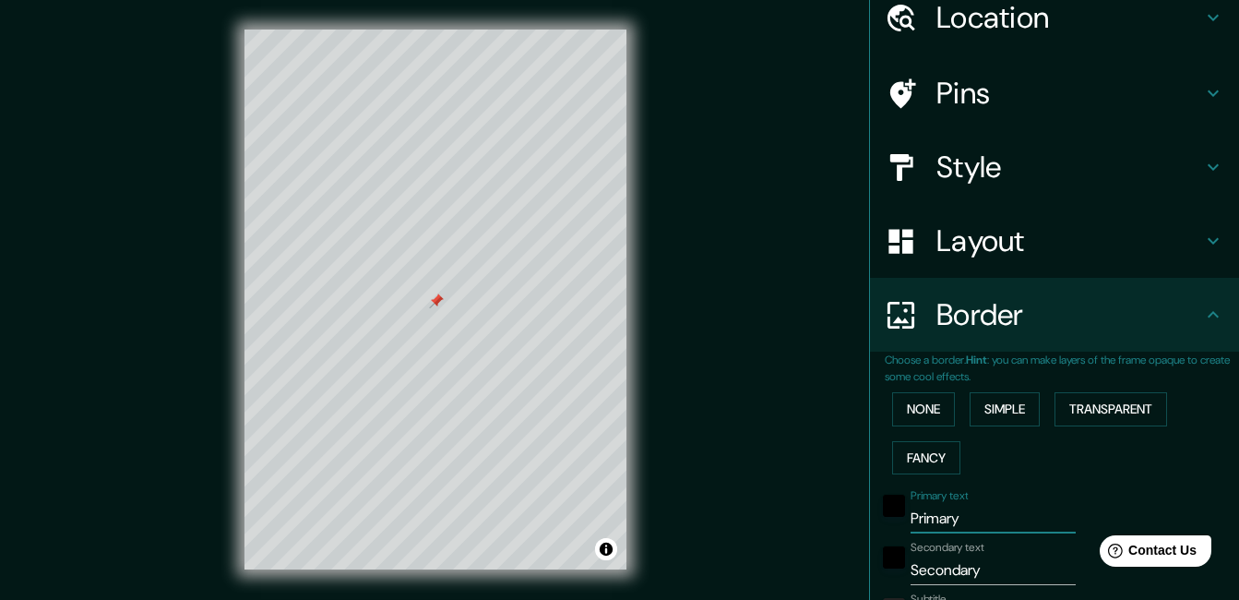
drag, startPoint x: 958, startPoint y: 520, endPoint x: 855, endPoint y: 530, distance: 102.9
click at [869, 530] on div "Mappin Location [GEOGRAPHIC_DATA], [GEOGRAPHIC_DATA], [GEOGRAPHIC_DATA] Pins St…" at bounding box center [1054, 300] width 370 height 600
type input "199"
type input "33"
drag, startPoint x: 983, startPoint y: 576, endPoint x: 874, endPoint y: 567, distance: 110.1
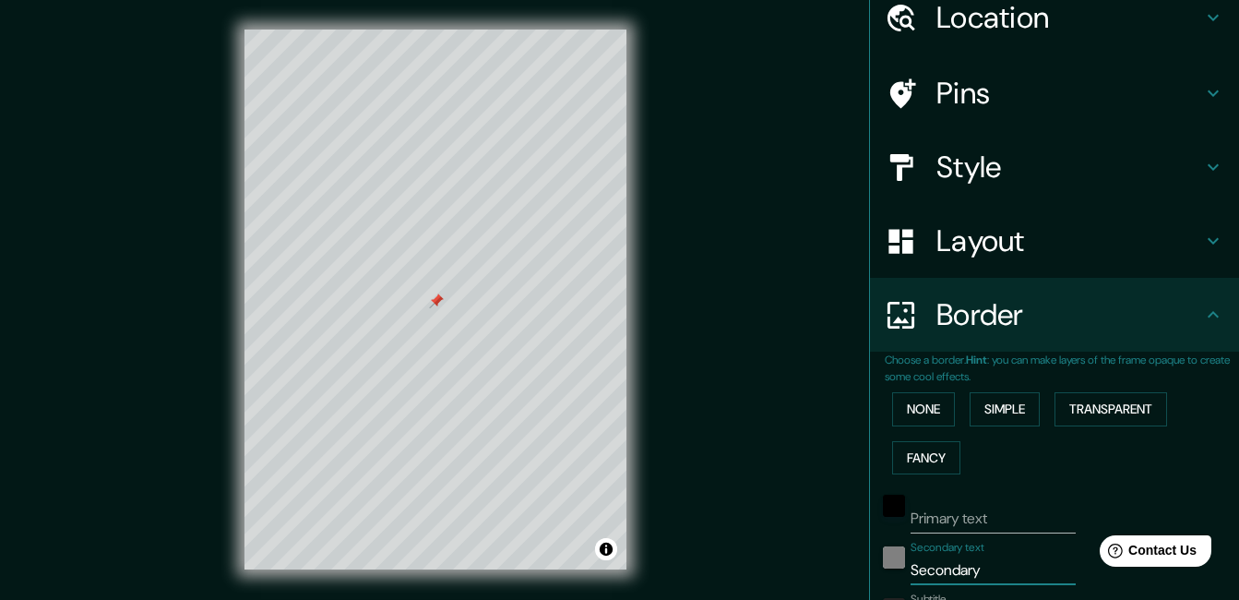
click at [877, 567] on div "Secondary text Secondary" at bounding box center [1028, 563] width 303 height 44
type input "199"
type input "33"
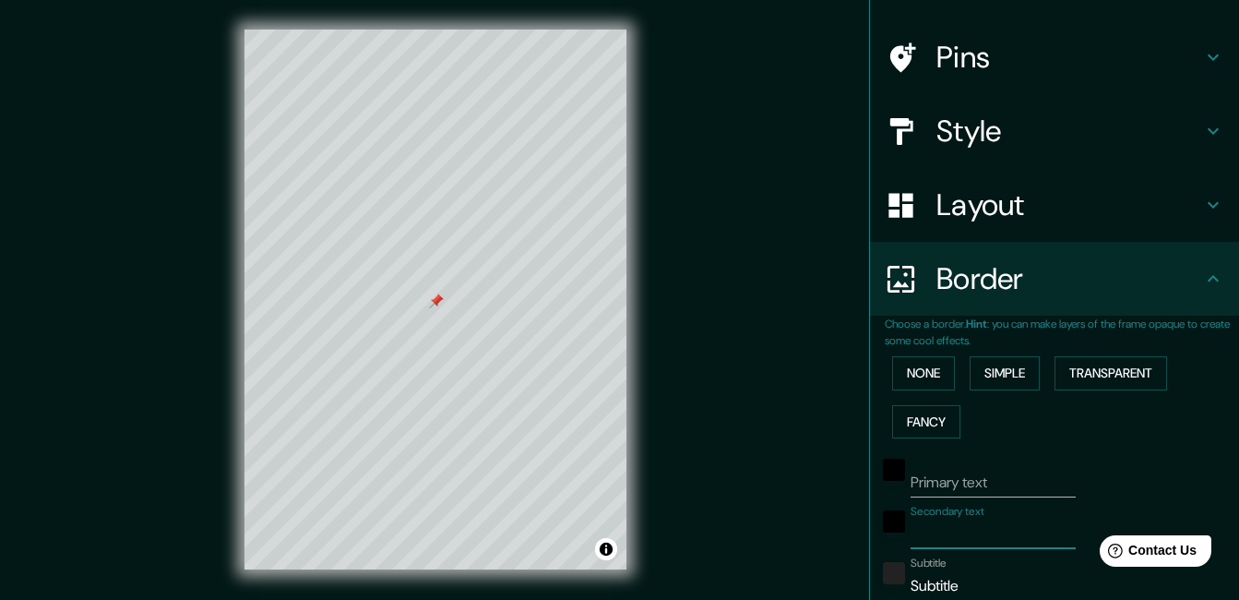
scroll to position [137, 0]
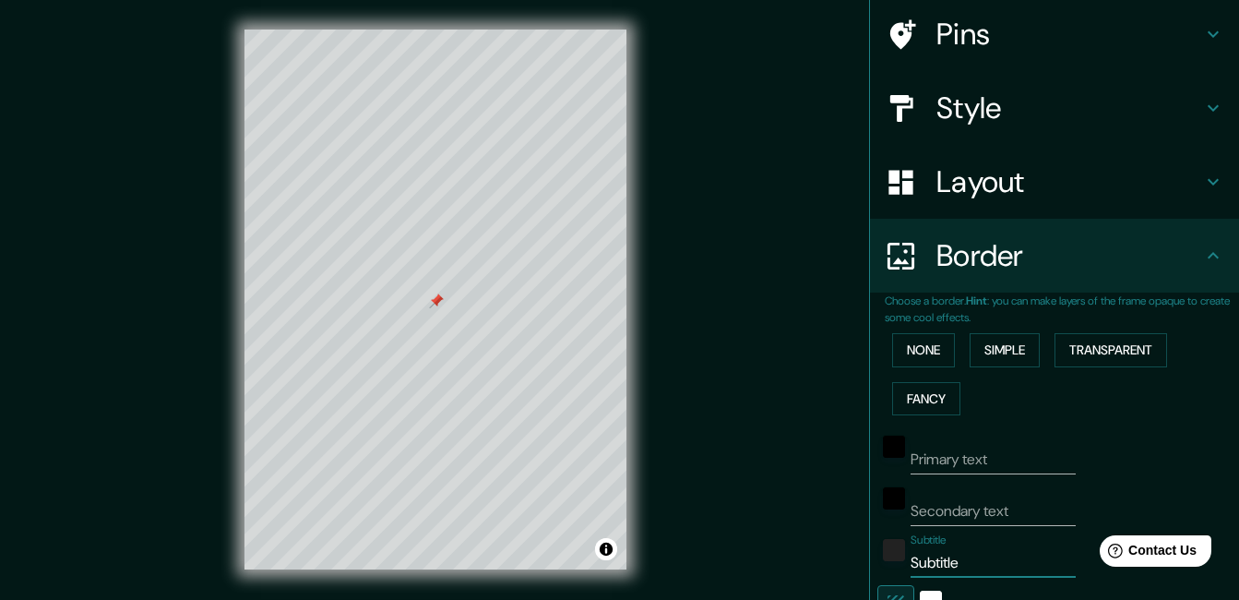
drag, startPoint x: 947, startPoint y: 560, endPoint x: 862, endPoint y: 564, distance: 85.9
click at [870, 564] on div "Choose a border. Hint : you can make layers of the frame opaque to create some …" at bounding box center [1054, 533] width 369 height 483
type input "199"
type input "33"
click at [954, 507] on input "Secondary text" at bounding box center [993, 511] width 165 height 30
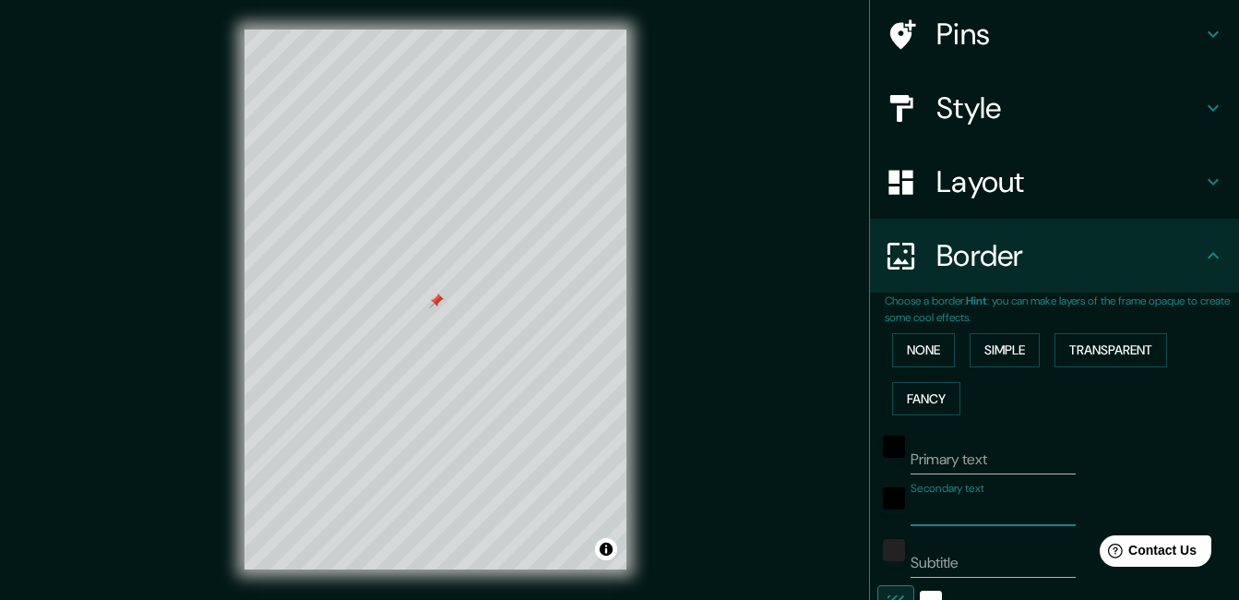
type input "L"
type input "199"
type input "33"
type input "La"
type input "199"
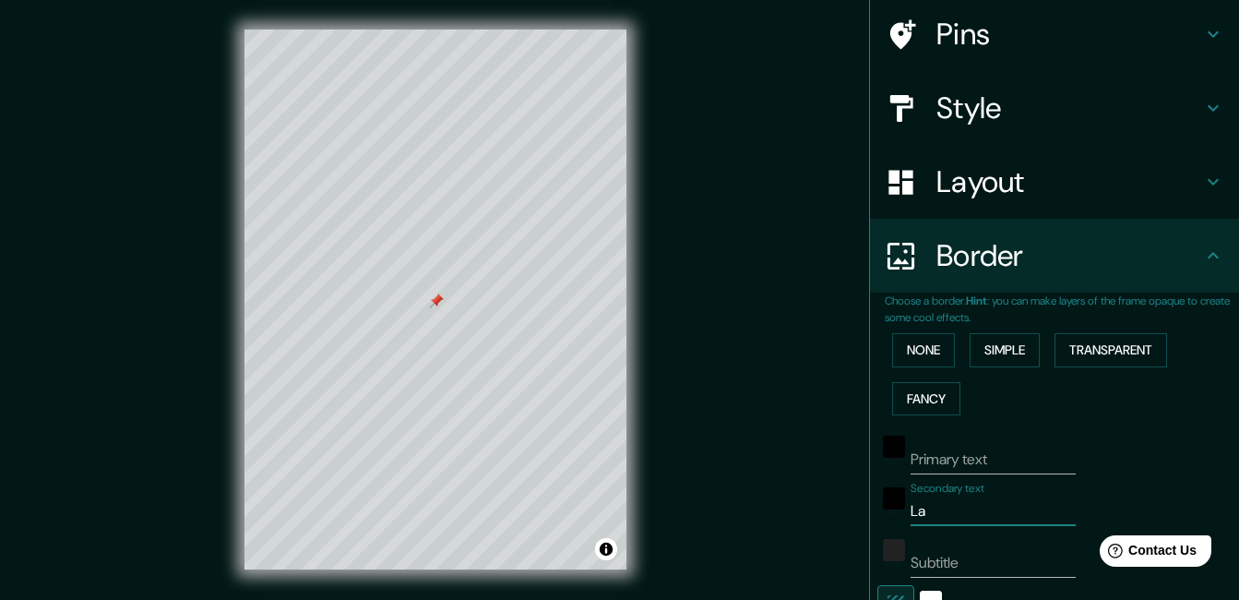
type input "33"
type input "L"
type input "199"
type input "33"
type input "LA"
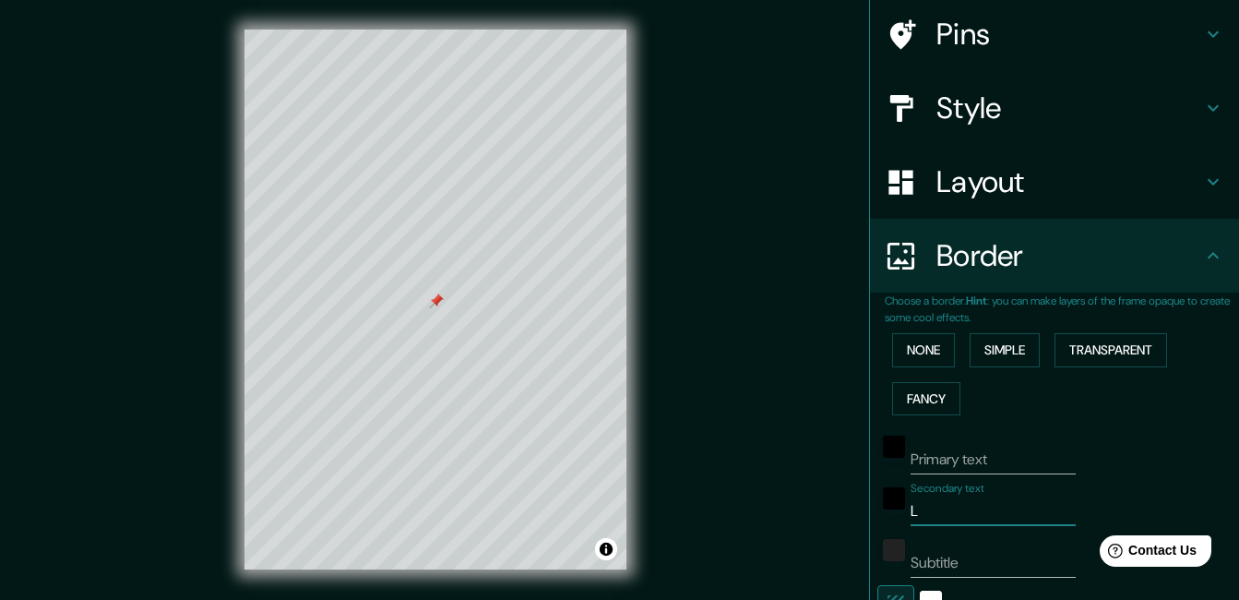
type input "199"
type input "33"
type input "LAG"
type input "199"
type input "33"
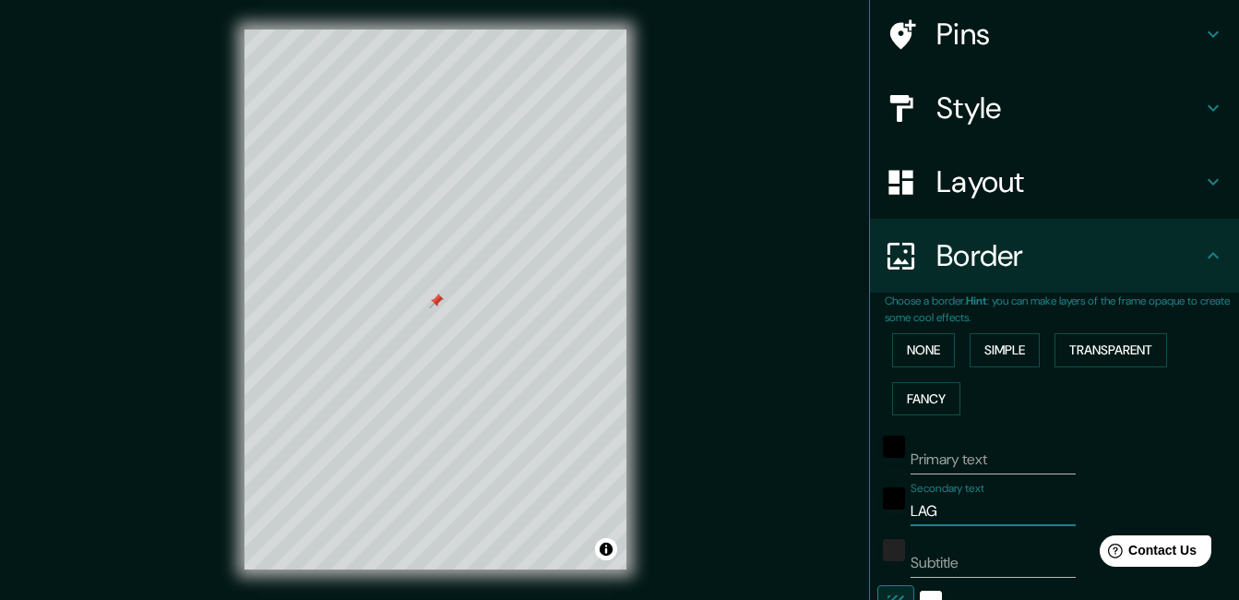
type input "LAGU"
type input "199"
type input "33"
type input "LAGUN"
type input "199"
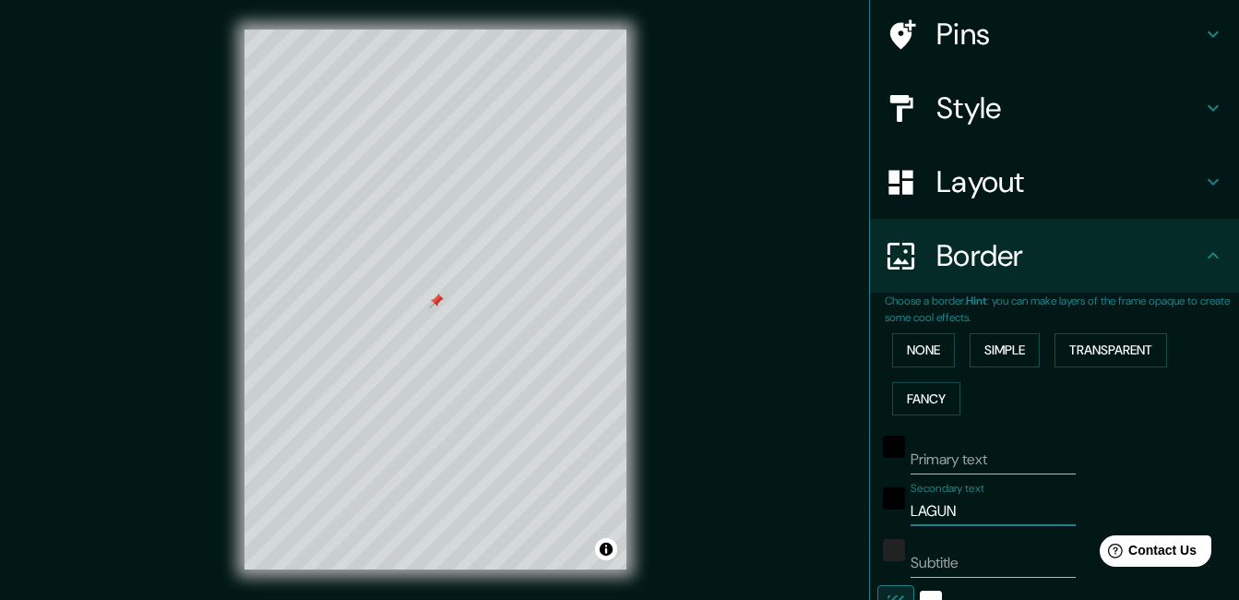
type input "33"
type input "LAGUNA"
type input "199"
type input "33"
type input "LAGUNA"
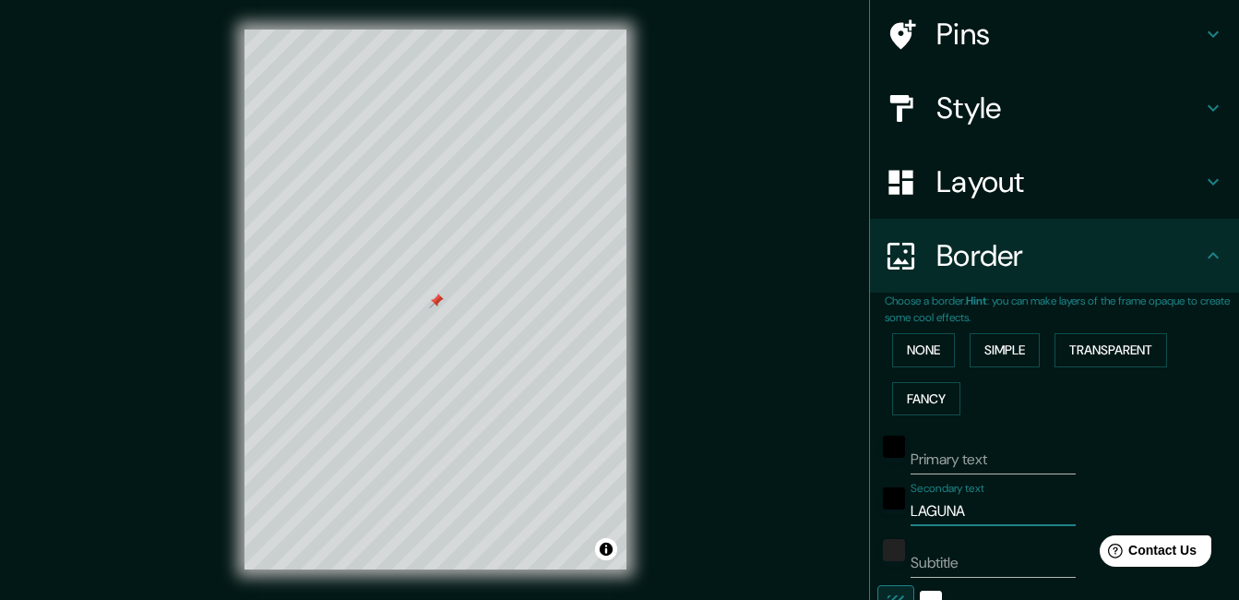
type input "199"
type input "33"
type input "LAGUNA s"
type input "199"
type input "33"
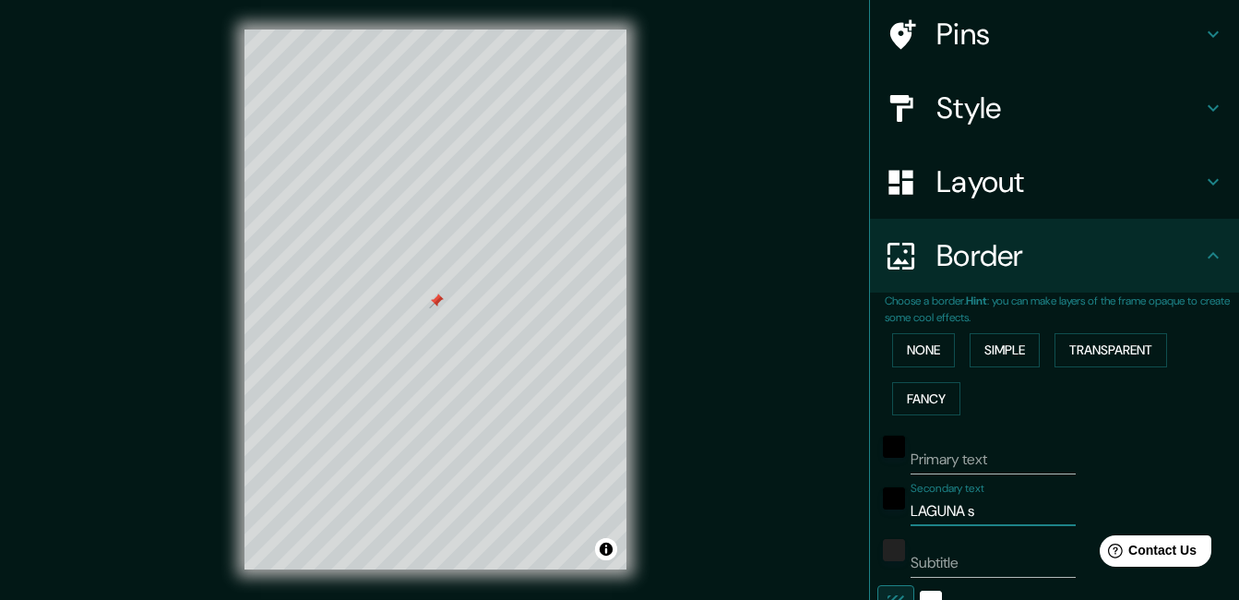
type input "LAGUNA sA"
type input "199"
type input "33"
type input "LAGUNA sAN"
type input "199"
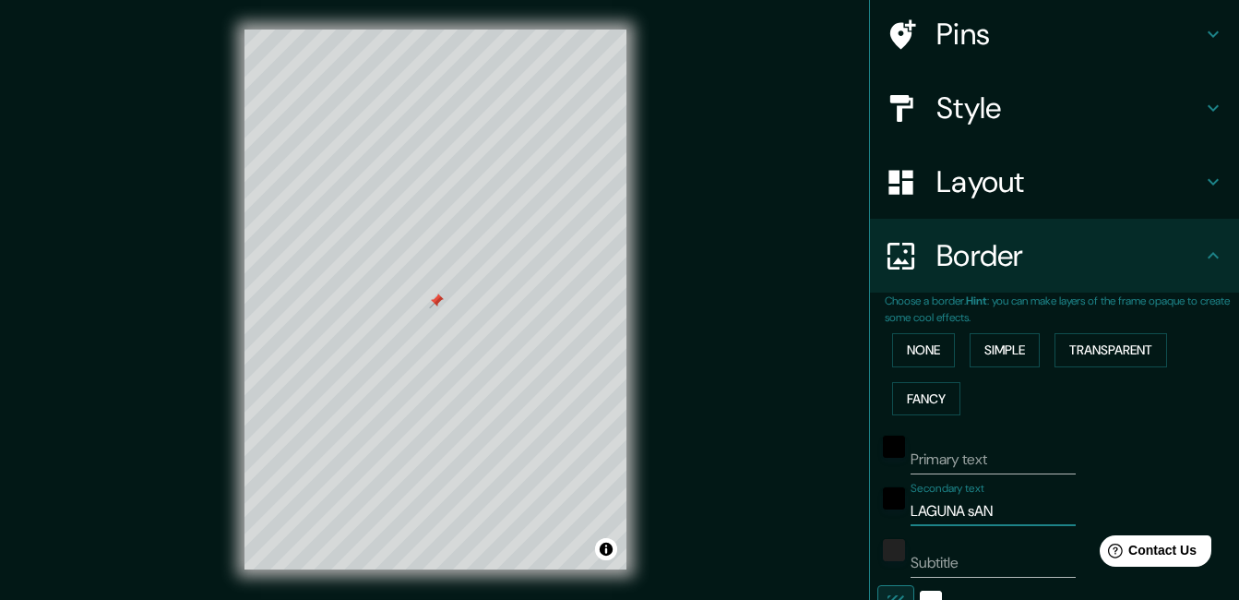
type input "33"
type input "LAGUNA sAN"
type input "199"
type input "33"
type input "LAGUNA sAN J"
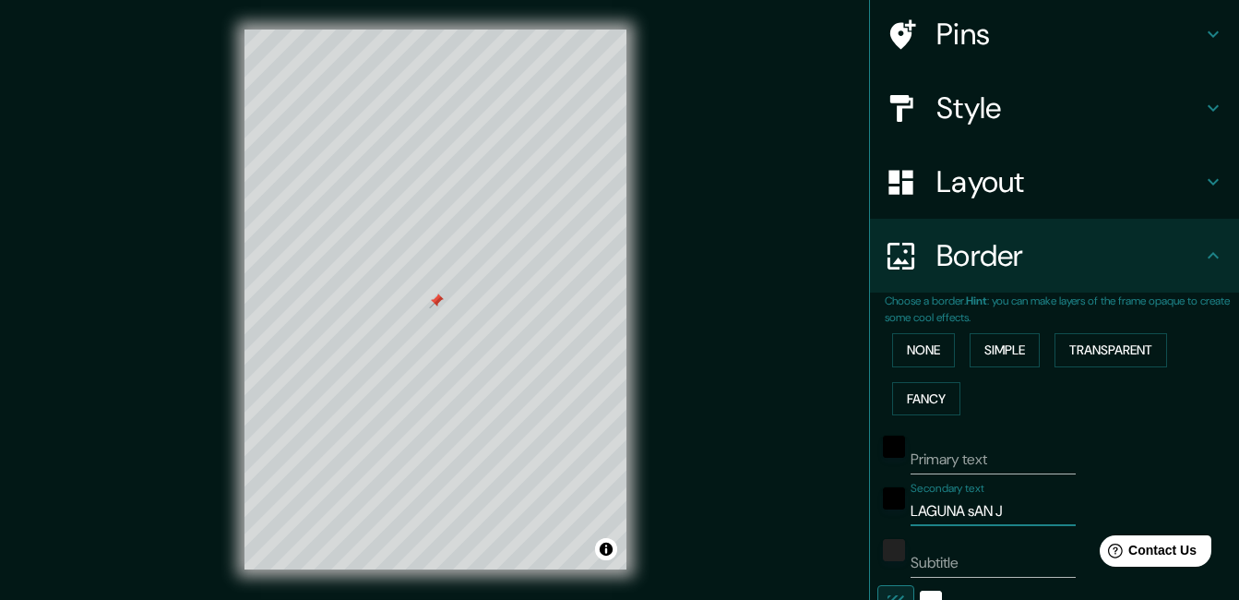
type input "199"
type input "33"
type input "LAGUNA sAN JO"
type input "199"
type input "33"
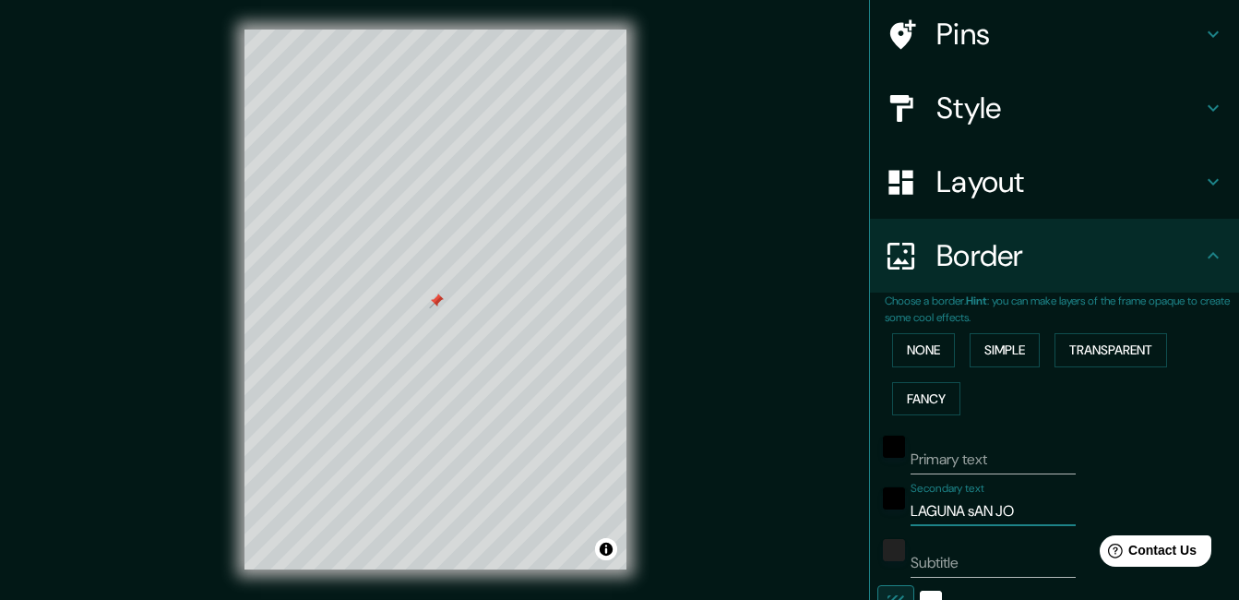
type input "LAGUNA [PERSON_NAME]"
type input "199"
type input "33"
type input "LAGUNA sAN [PERSON_NAME]"
type input "199"
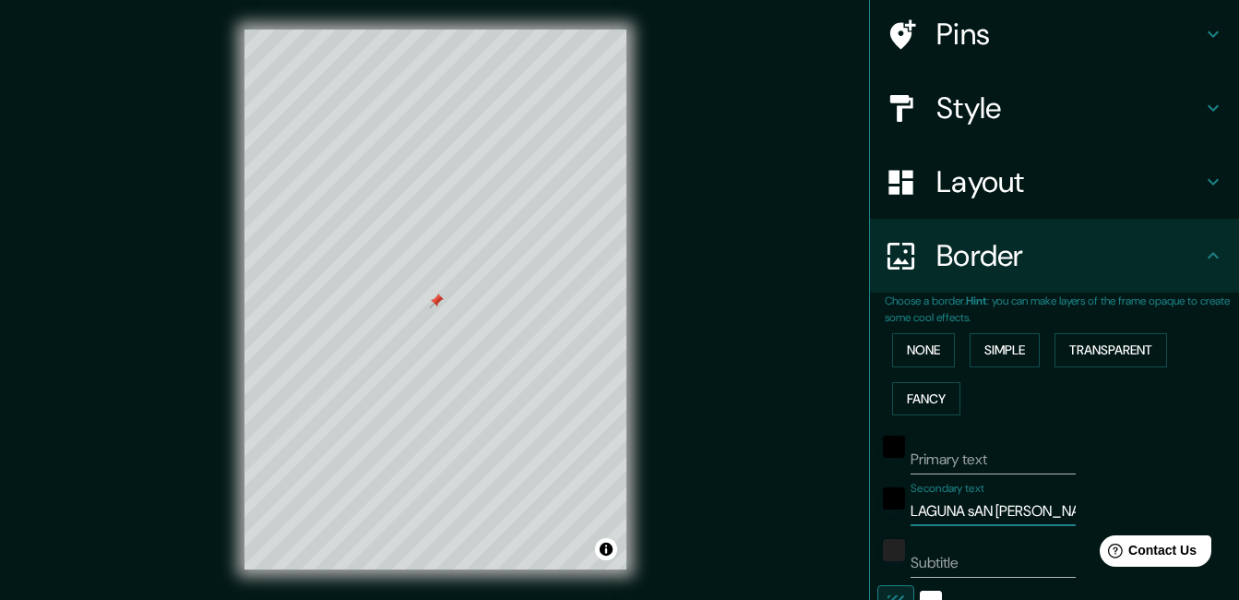
type input "33"
type input "LAGUNA sAN [PERSON_NAME]"
type input "199"
type input "33"
type input "LAGUNA sAN [PERSON_NAME]"
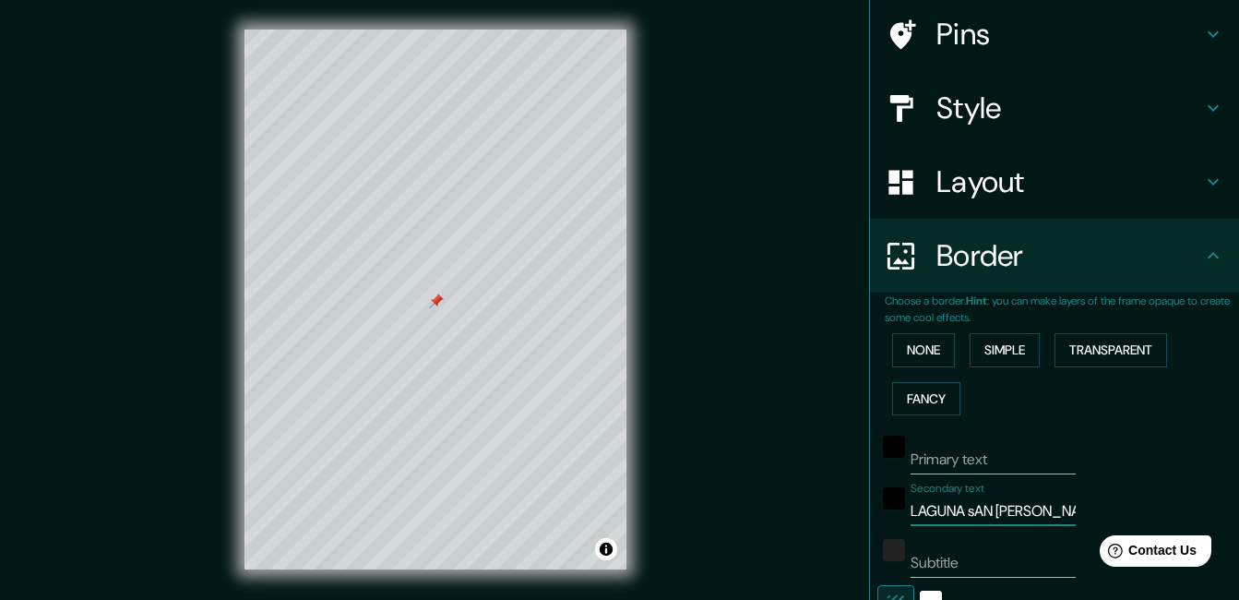
type input "199"
type input "33"
type input "LAGUNA sAN [PERSON_NAME]"
type input "199"
type input "33"
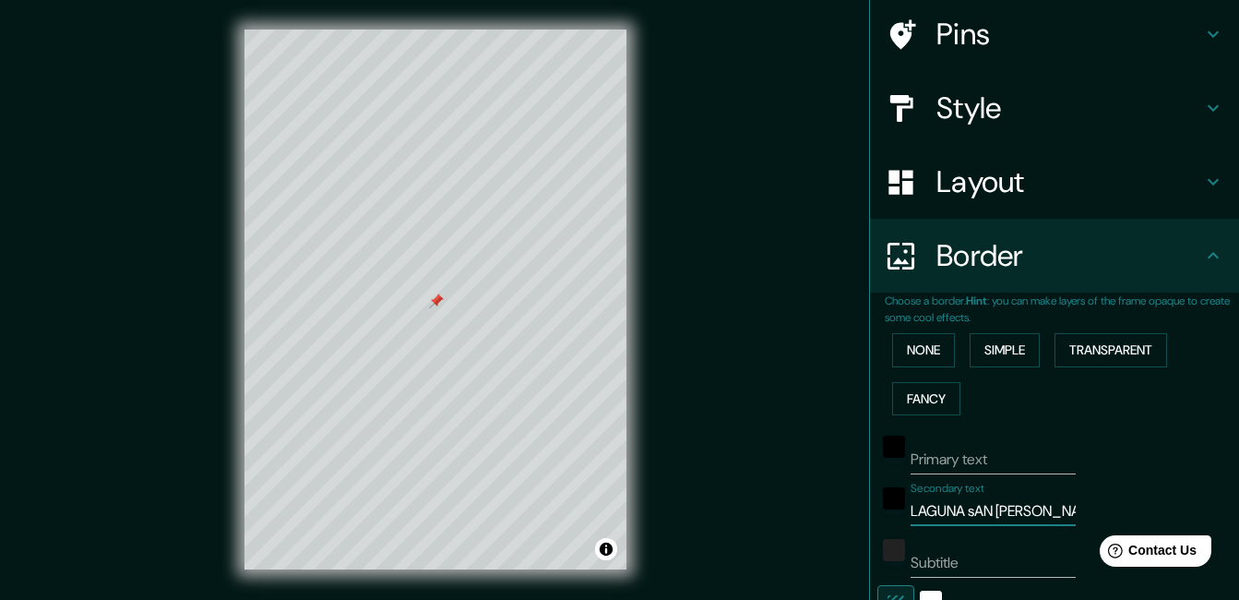
type input "LAGUNA sAN [PERSON_NAME]"
type input "199"
type input "33"
type input "LAGUNA sAN [PERSON_NAME]"
type input "199"
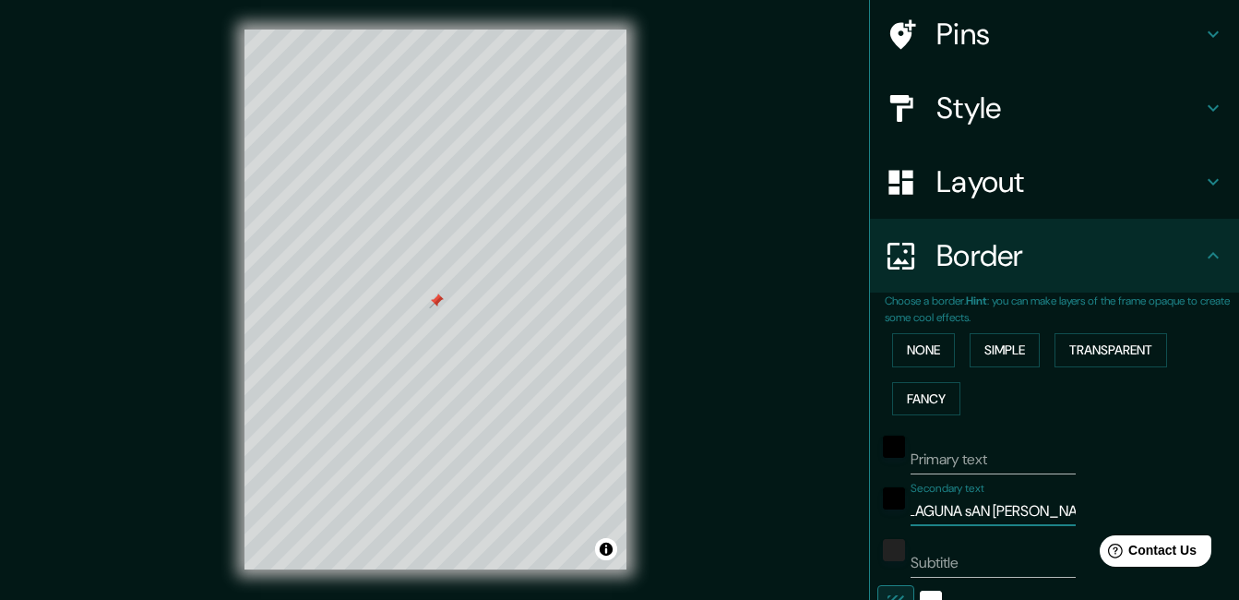
type input "33"
type input "LAGUNA sAN [PERSON_NAME]"
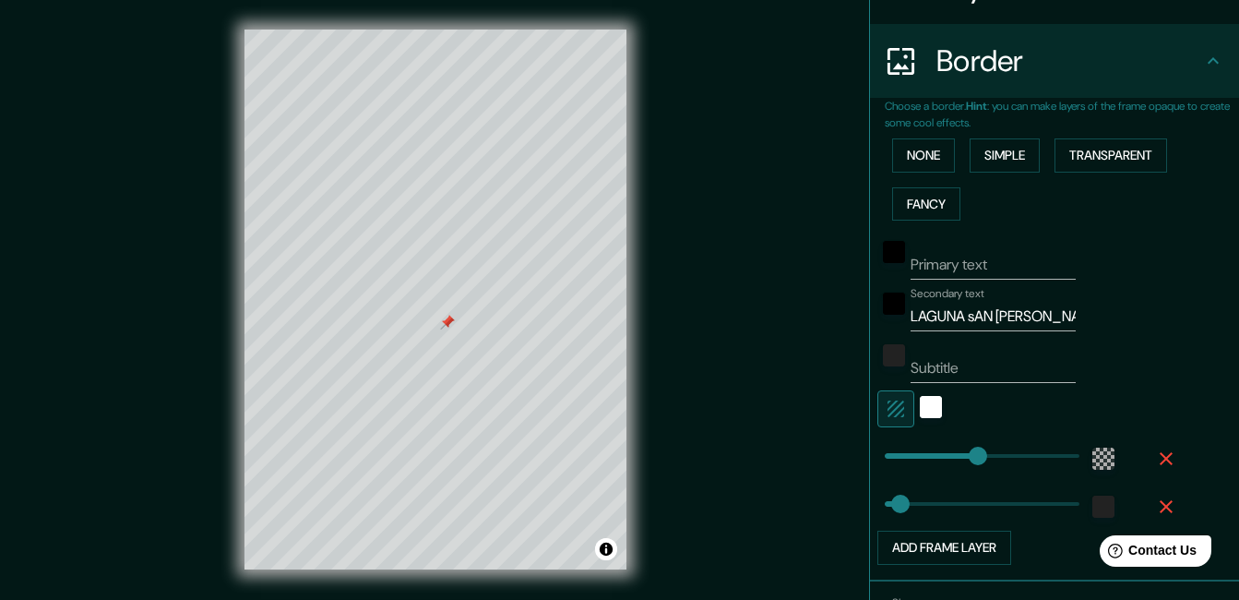
scroll to position [334, 0]
click at [494, 278] on div at bounding box center [495, 275] width 15 height 15
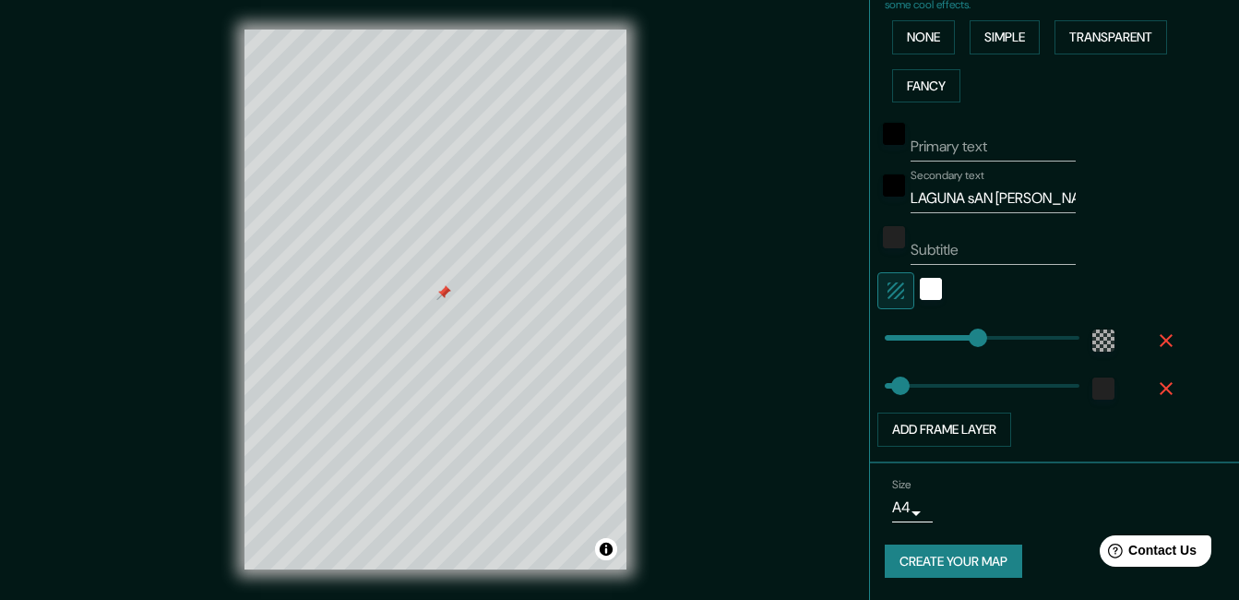
click at [968, 562] on button "Create your map" at bounding box center [953, 561] width 137 height 34
click at [981, 562] on button "Create your map" at bounding box center [953, 561] width 137 height 34
click at [981, 562] on div "Create your map" at bounding box center [1054, 561] width 339 height 34
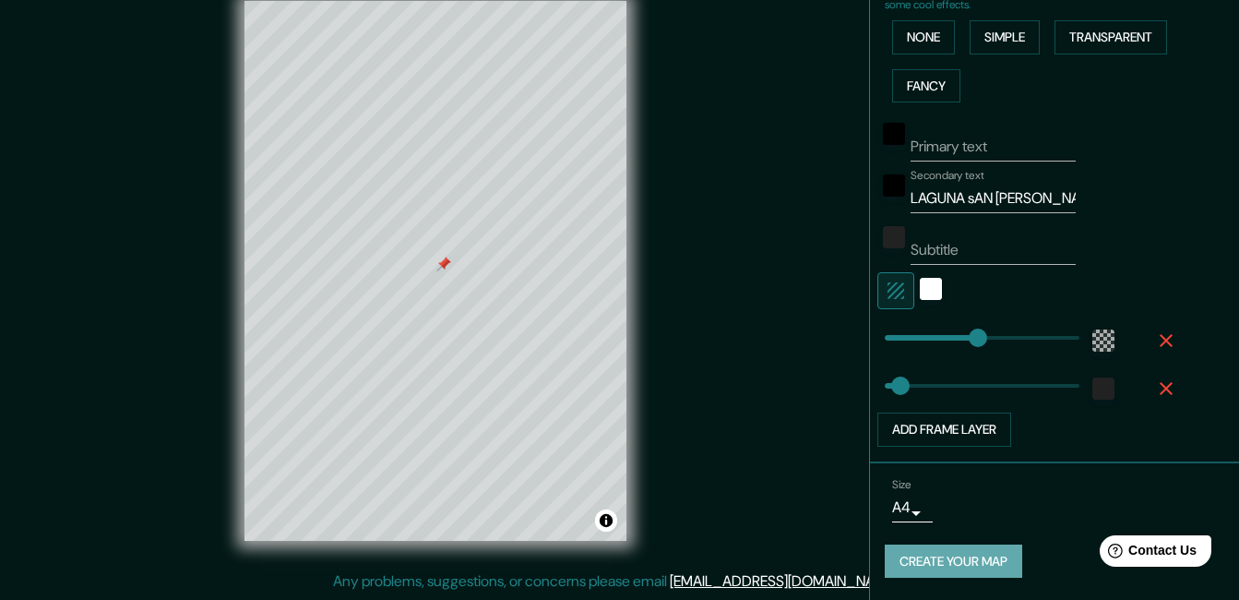
click at [974, 559] on button "Create your map" at bounding box center [953, 561] width 137 height 34
click at [423, 194] on div "Mappin Location [GEOGRAPHIC_DATA], [GEOGRAPHIC_DATA], [GEOGRAPHIC_DATA] Pins St…" at bounding box center [619, 285] width 1239 height 628
